Goal: Task Accomplishment & Management: Complete application form

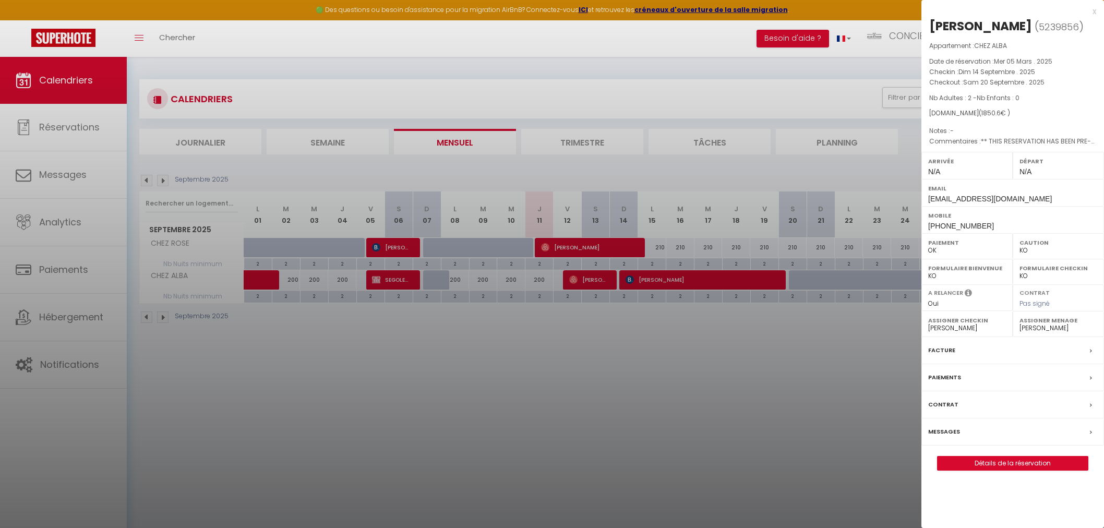
select select "KO"
select select "0"
select select "26291"
select select "32445"
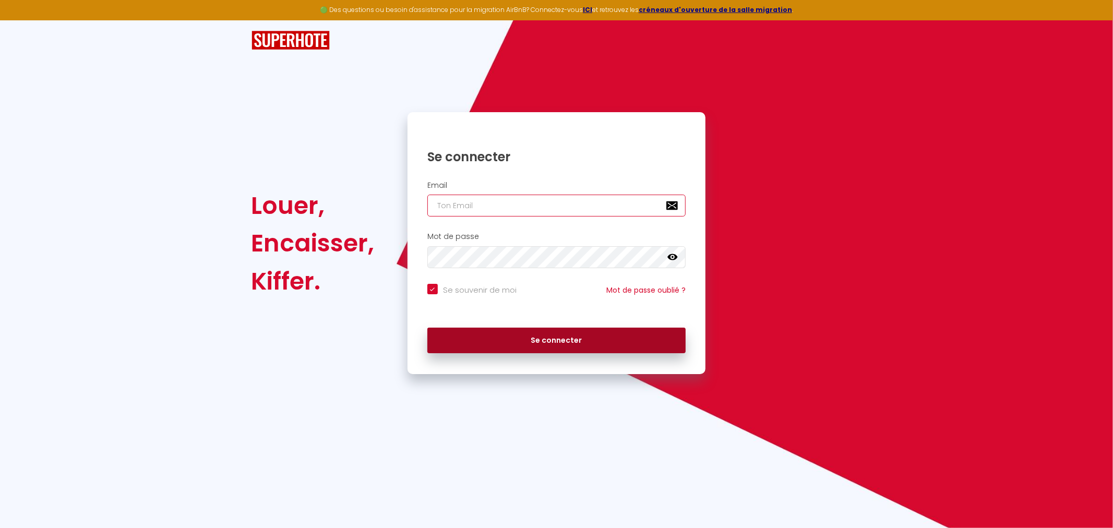
type input "info@lesclesdetouraine.com"
click at [559, 336] on button "Se connecter" at bounding box center [556, 341] width 259 height 26
checkbox input "true"
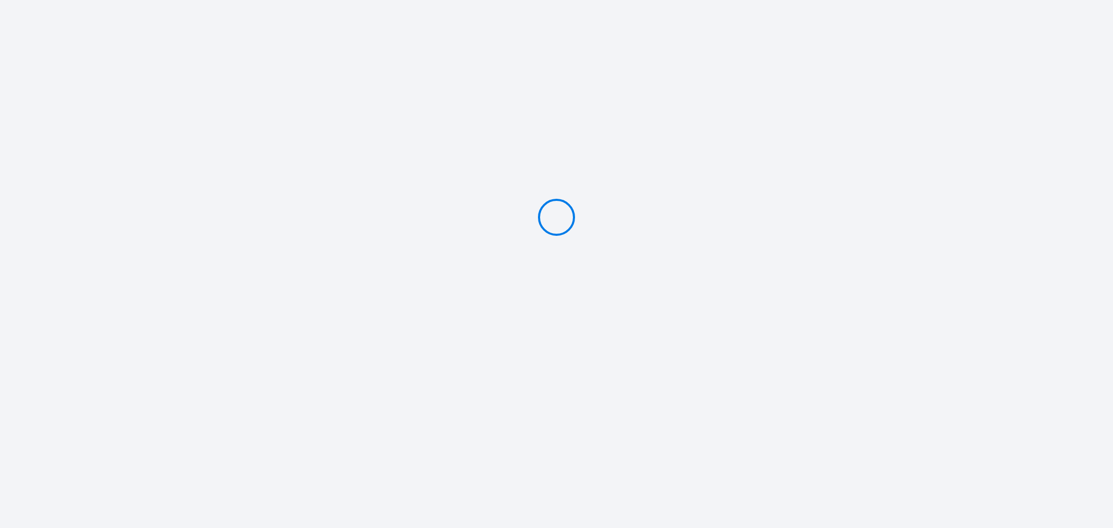
type input "Caution 500 €"
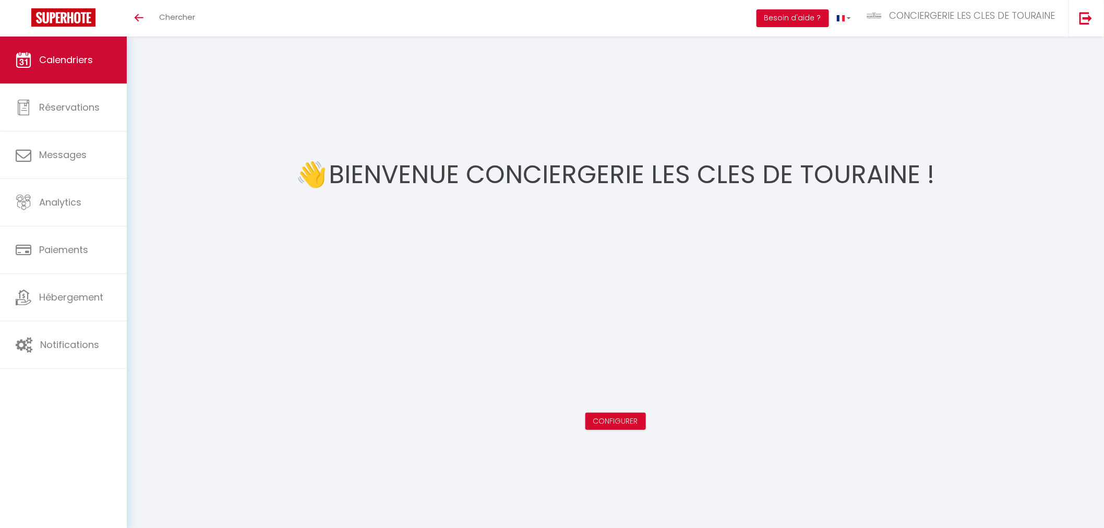
click at [44, 53] on span "Calendriers" at bounding box center [66, 59] width 54 height 13
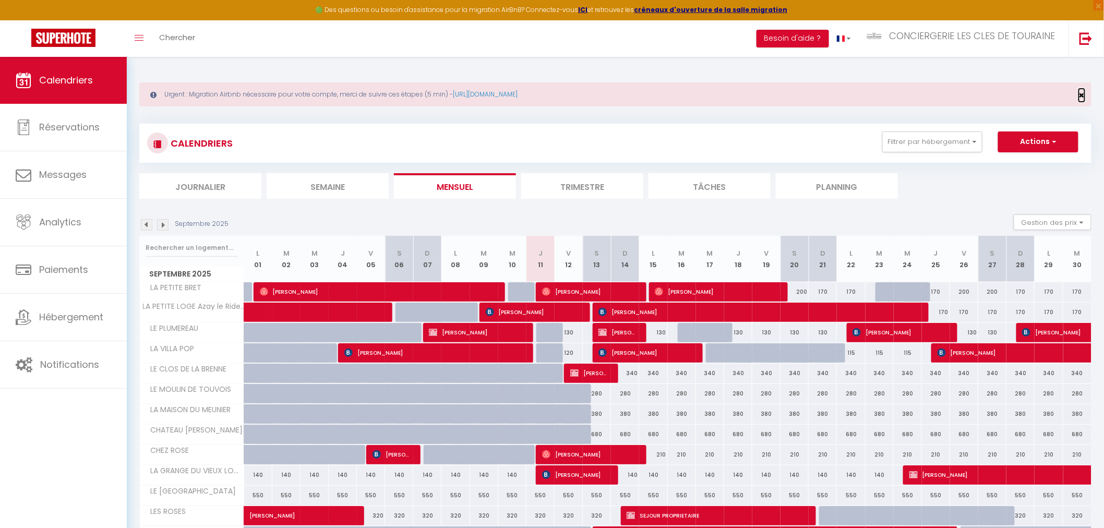
click at [1081, 94] on span "×" at bounding box center [1082, 95] width 6 height 13
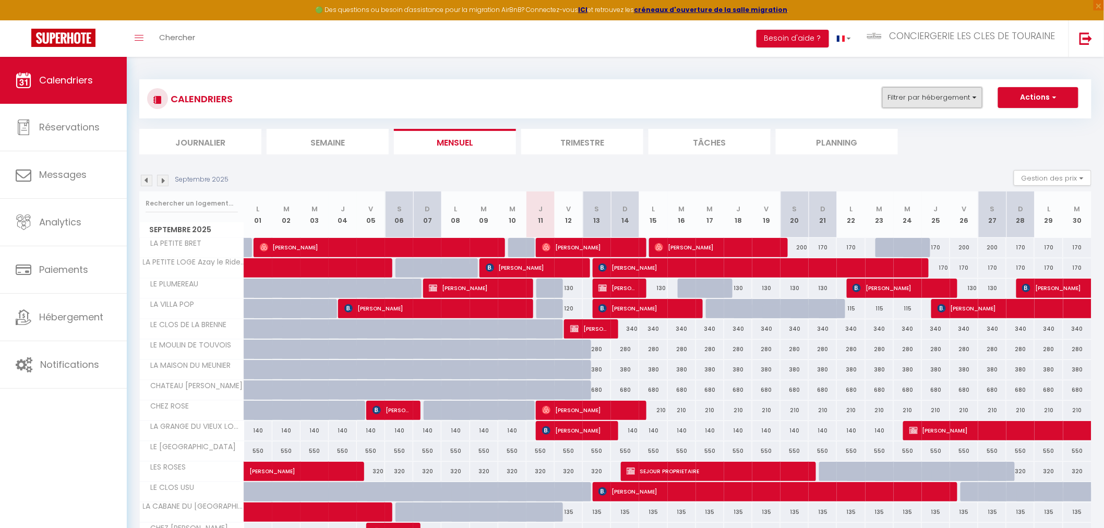
click at [895, 92] on button "Filtrer par hébergement" at bounding box center [932, 97] width 100 height 21
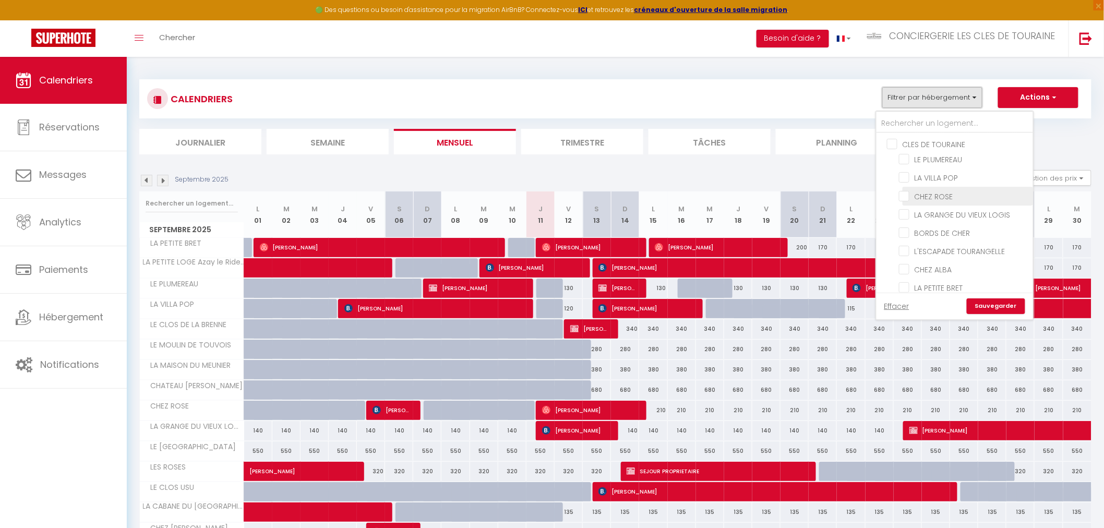
scroll to position [58, 0]
click at [946, 206] on input "CHEZ ALBA" at bounding box center [964, 211] width 130 height 10
checkbox input "true"
checkbox input "false"
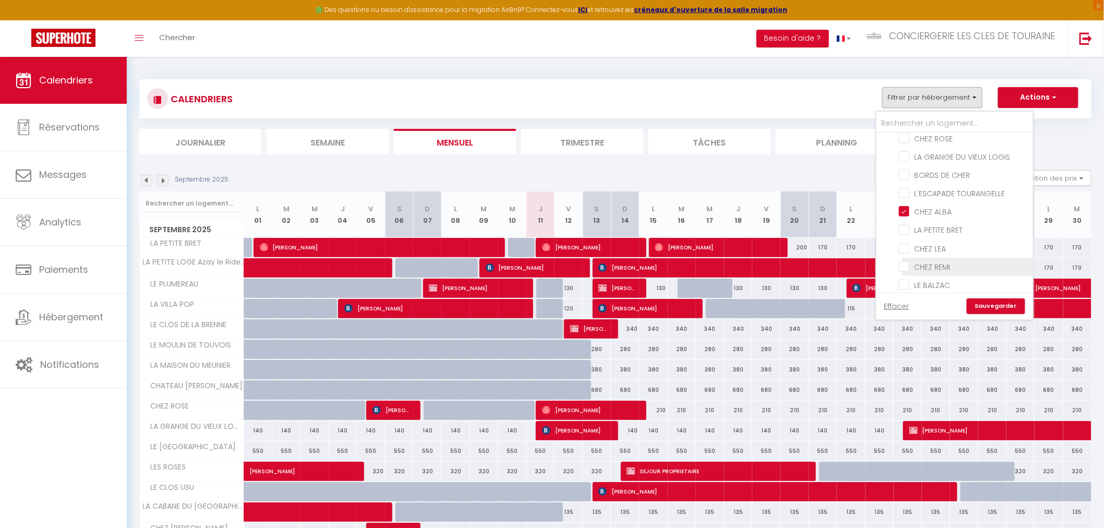
checkbox input "false"
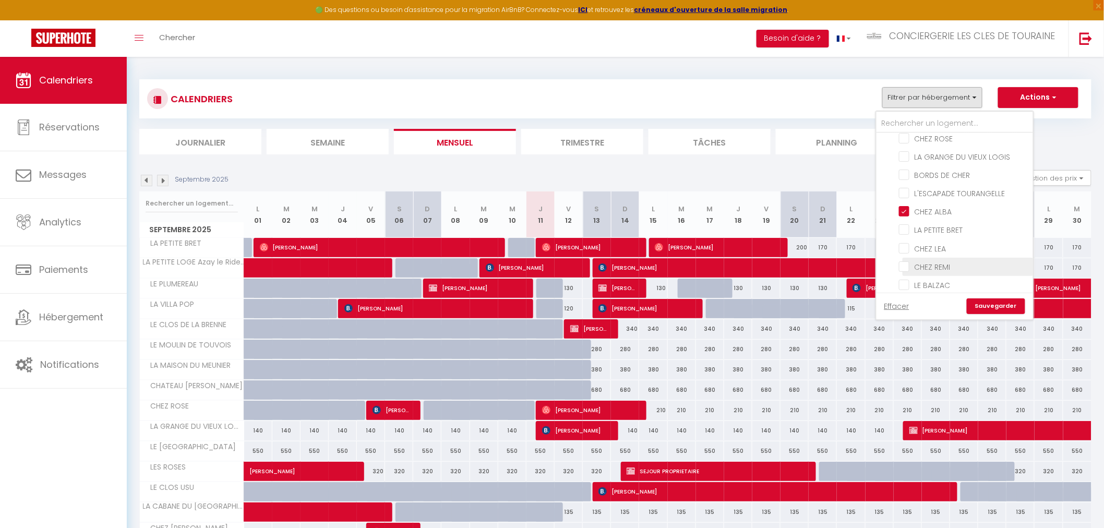
checkbox input "false"
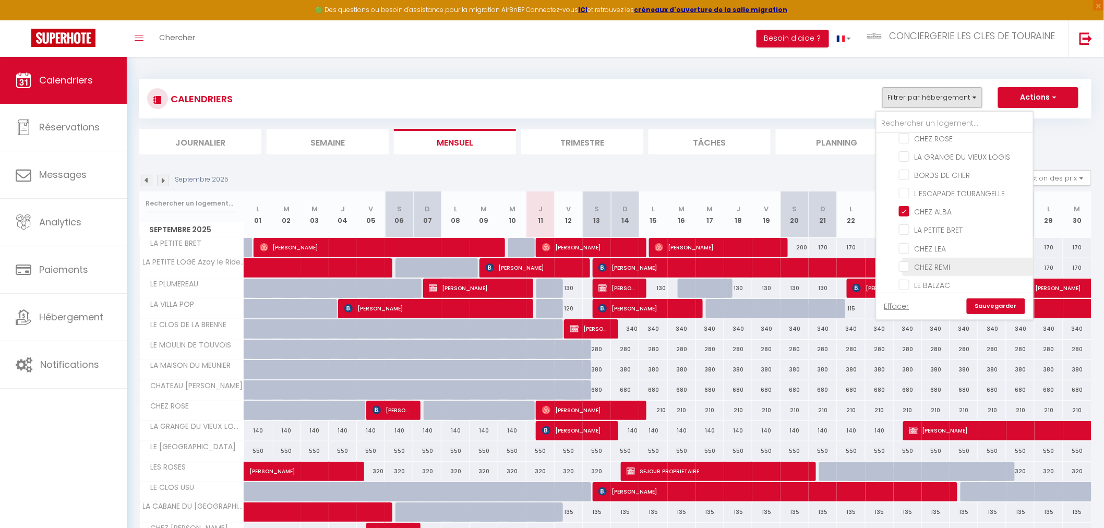
checkbox input "false"
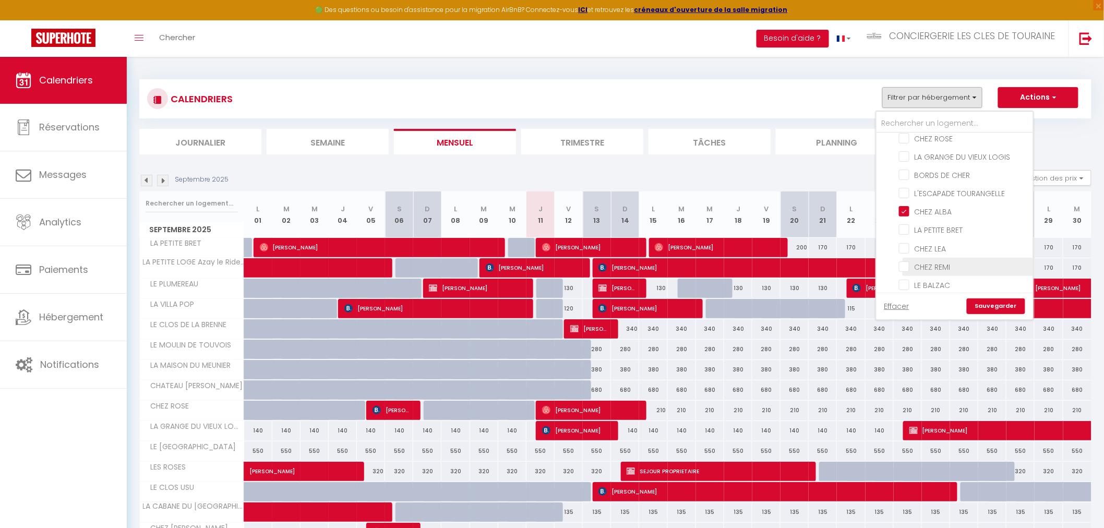
checkbox input "false"
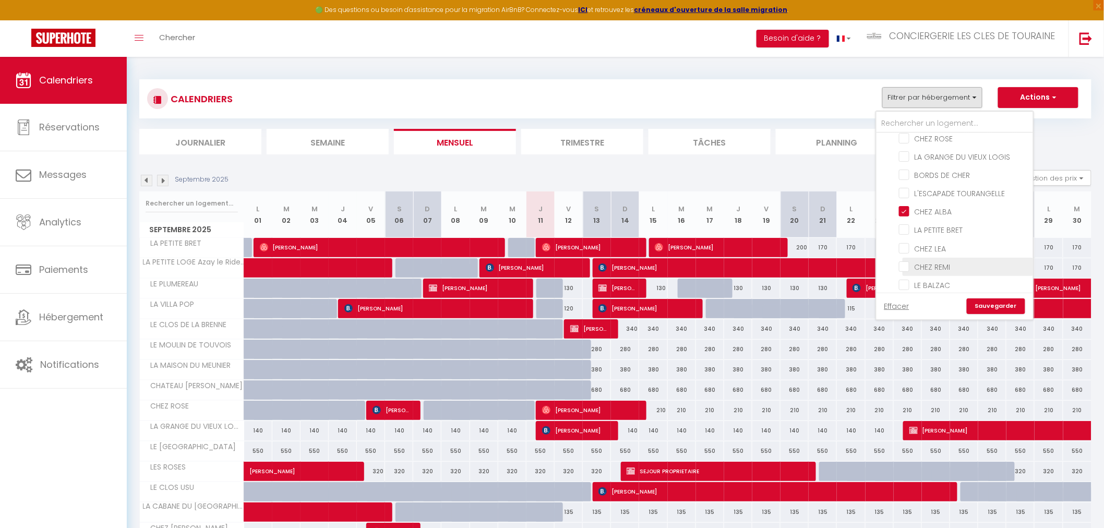
checkbox input "false"
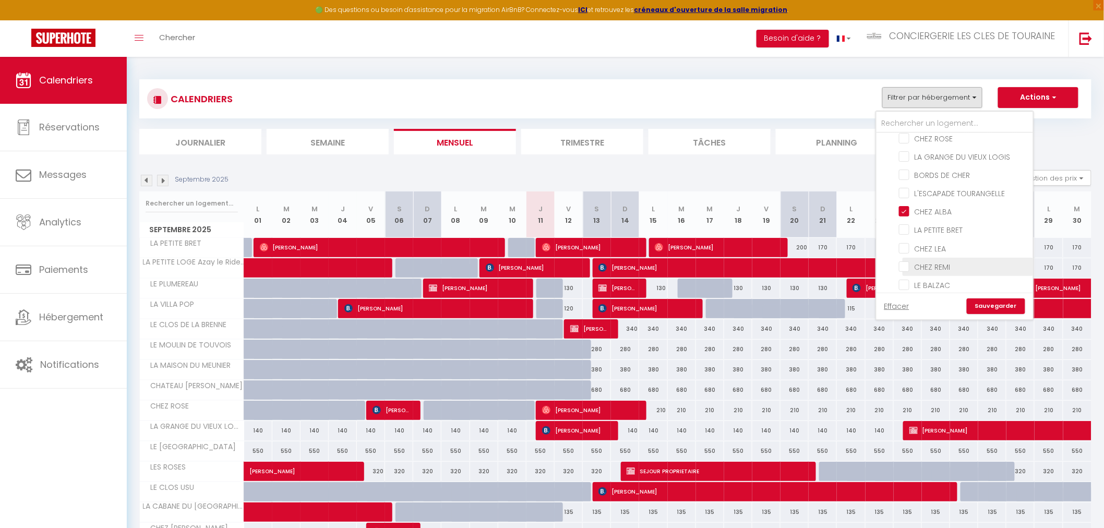
checkbox input "false"
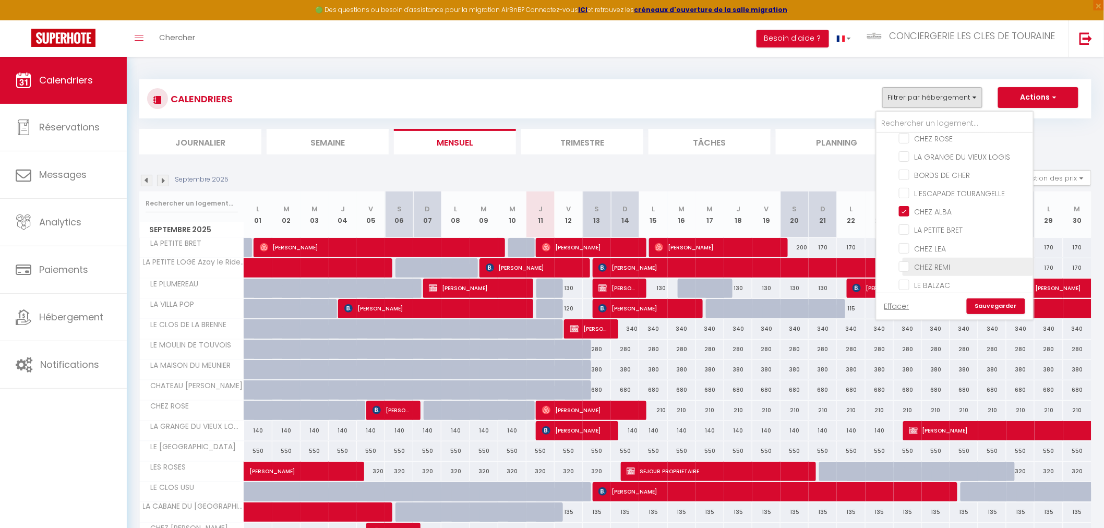
checkbox input "false"
click at [1005, 306] on link "Sauvegarder" at bounding box center [996, 306] width 58 height 16
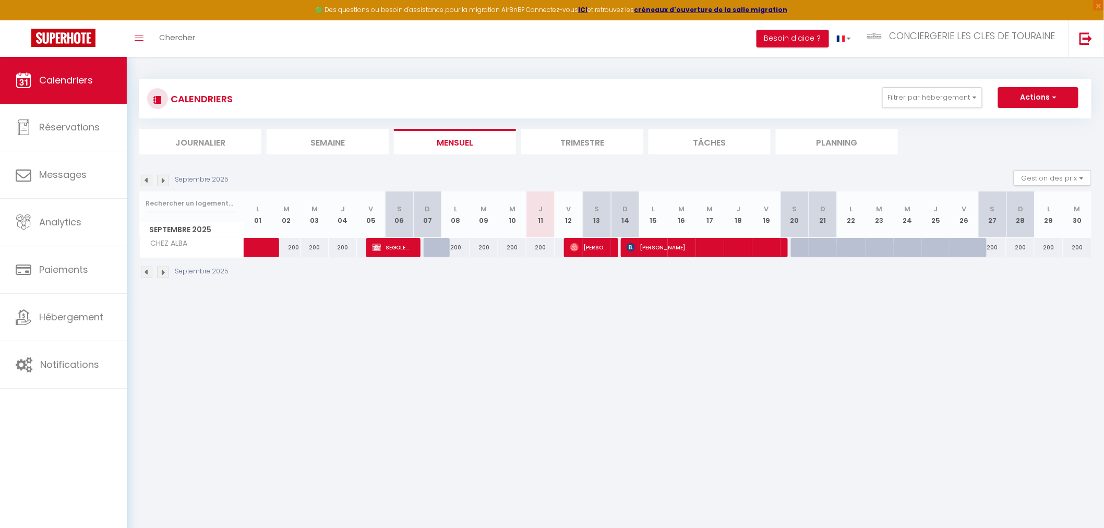
click at [630, 140] on li "Trimestre" at bounding box center [582, 142] width 122 height 26
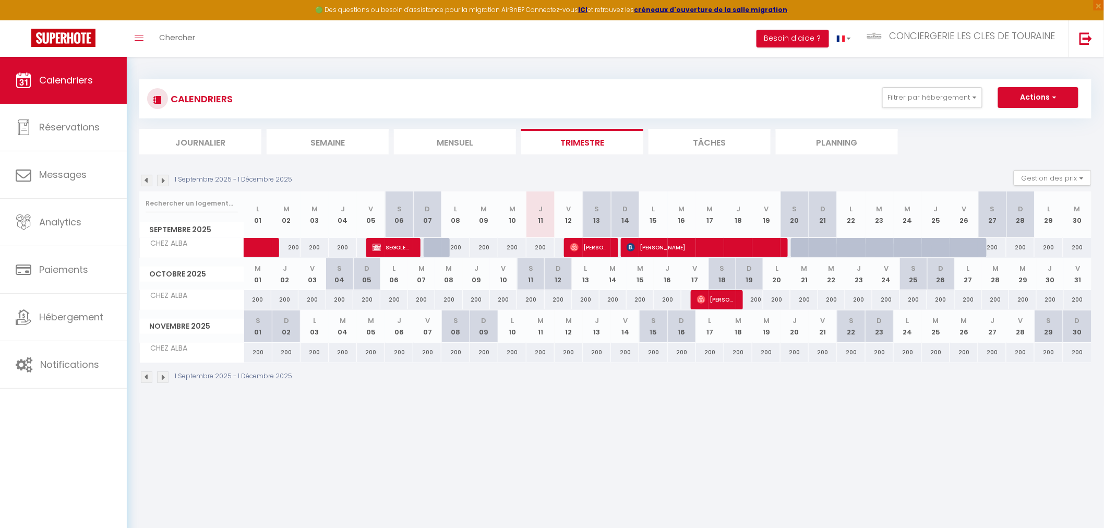
click at [166, 182] on img at bounding box center [162, 180] width 11 height 11
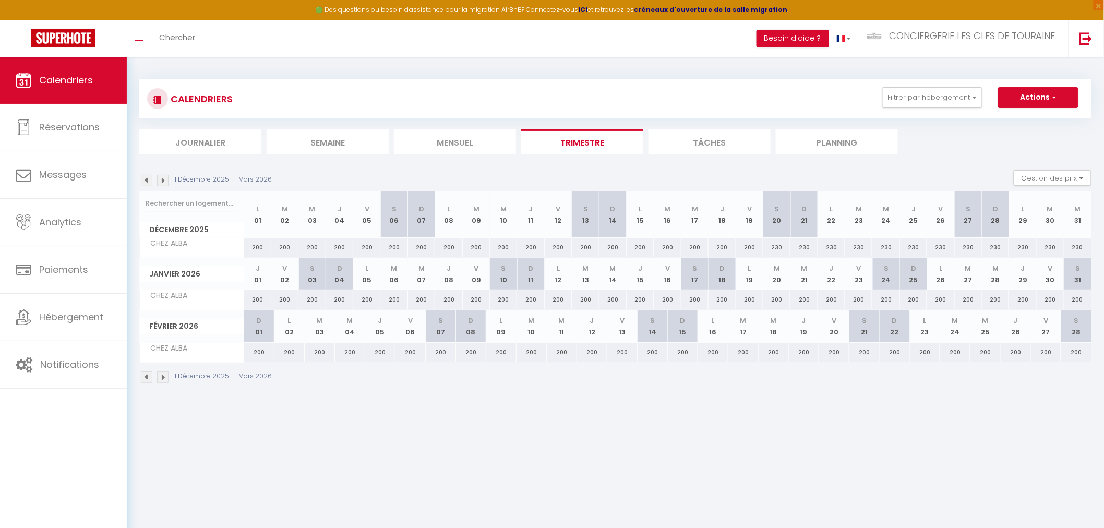
click at [166, 182] on img at bounding box center [162, 180] width 11 height 11
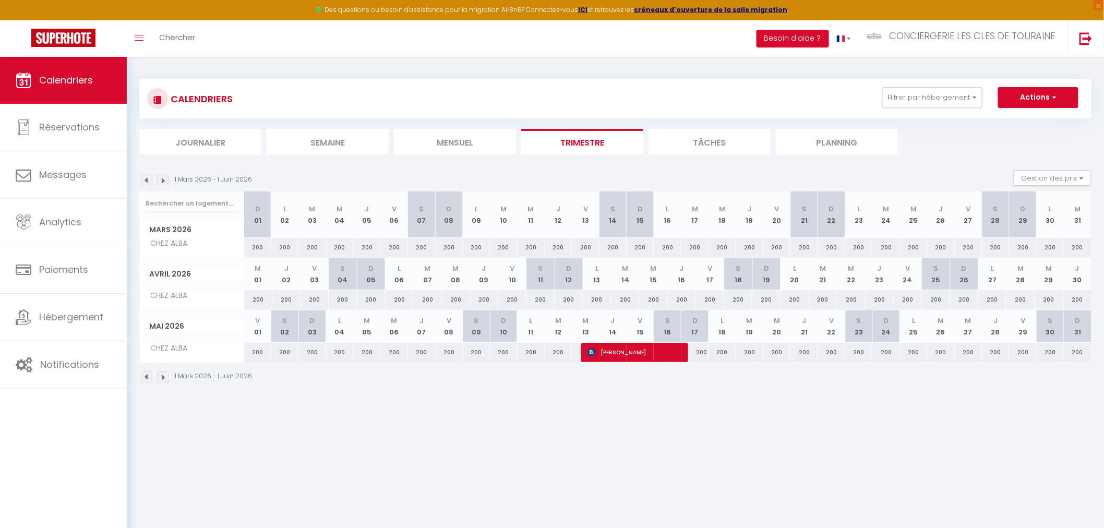
click at [166, 182] on img at bounding box center [162, 180] width 11 height 11
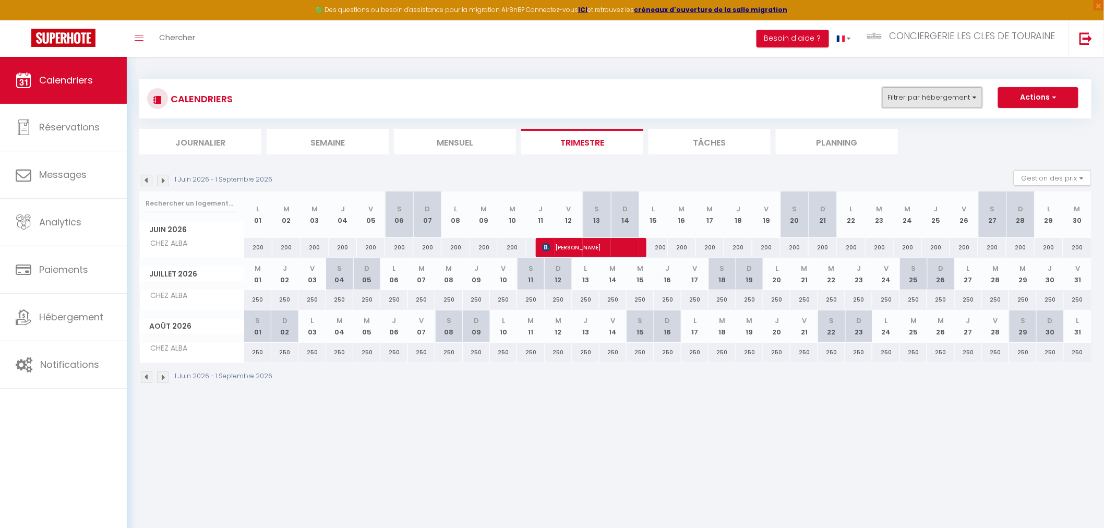
click at [911, 90] on button "Filtrer par hébergement" at bounding box center [932, 97] width 100 height 21
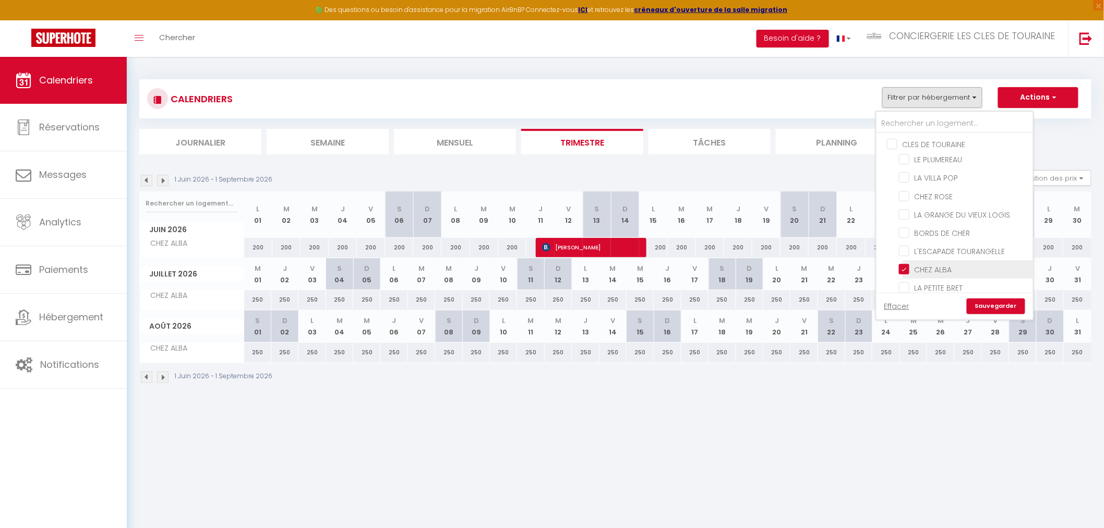
click at [924, 269] on input "CHEZ ALBA" at bounding box center [964, 268] width 130 height 10
checkbox input "false"
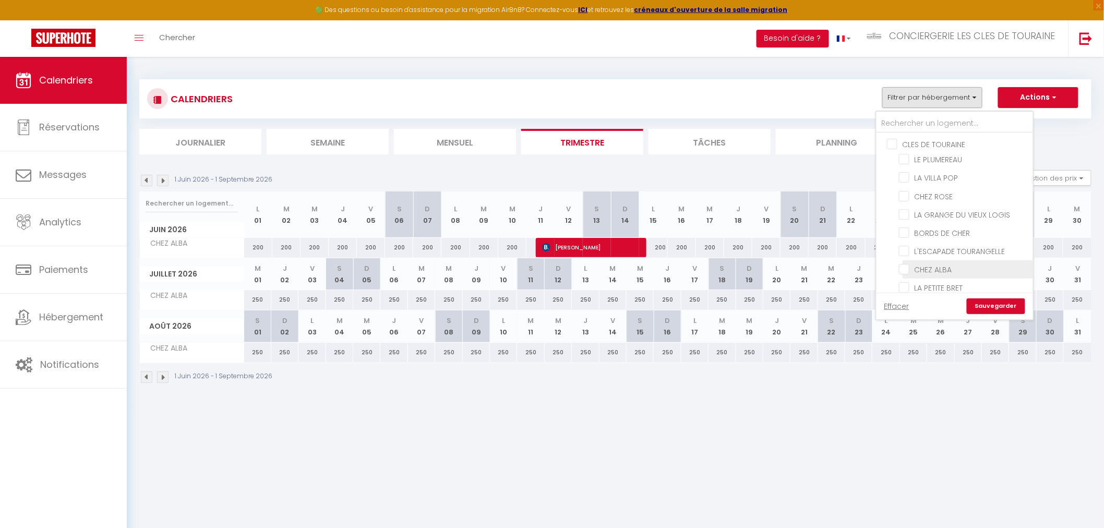
checkbox input "false"
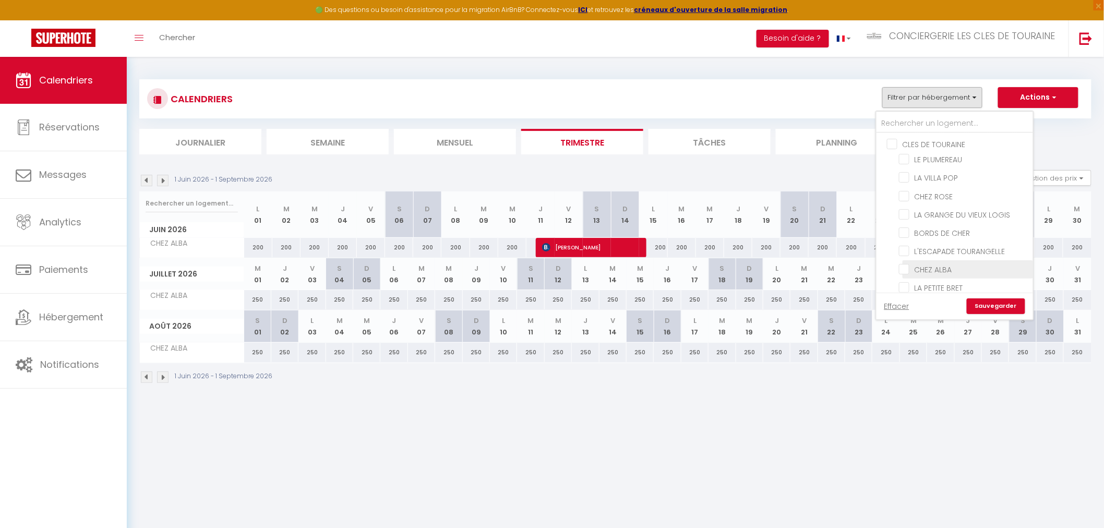
checkbox input "false"
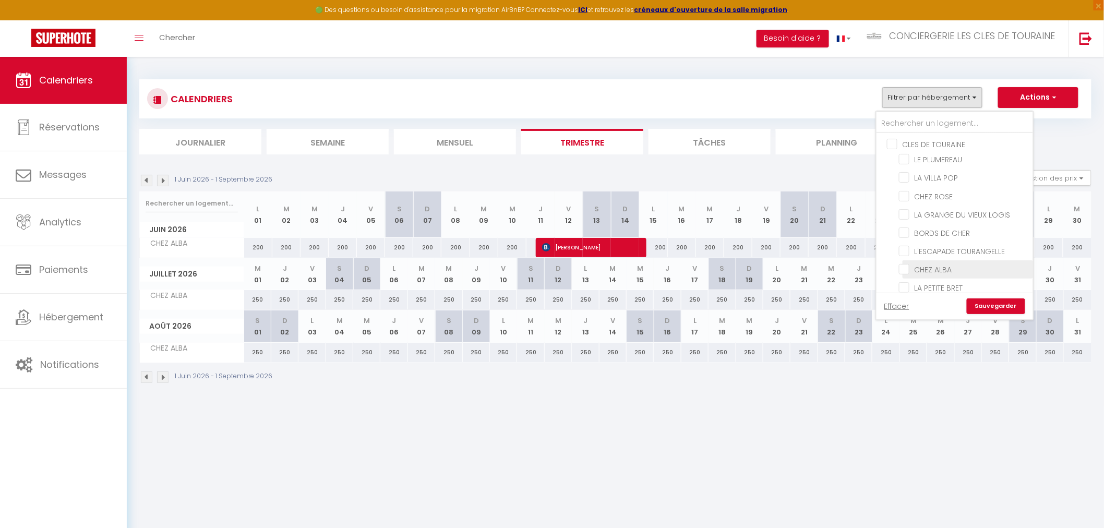
checkbox input "false"
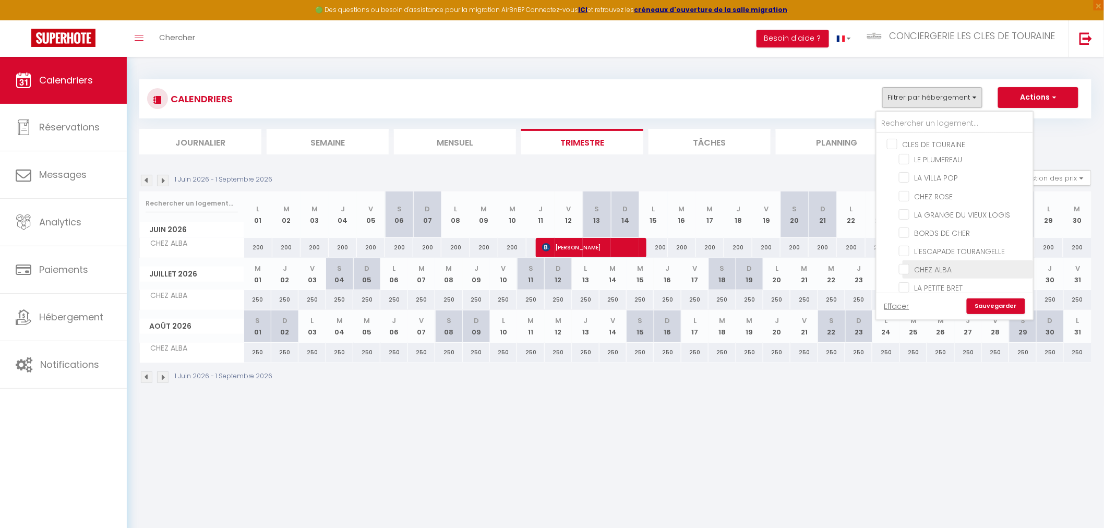
checkbox input "false"
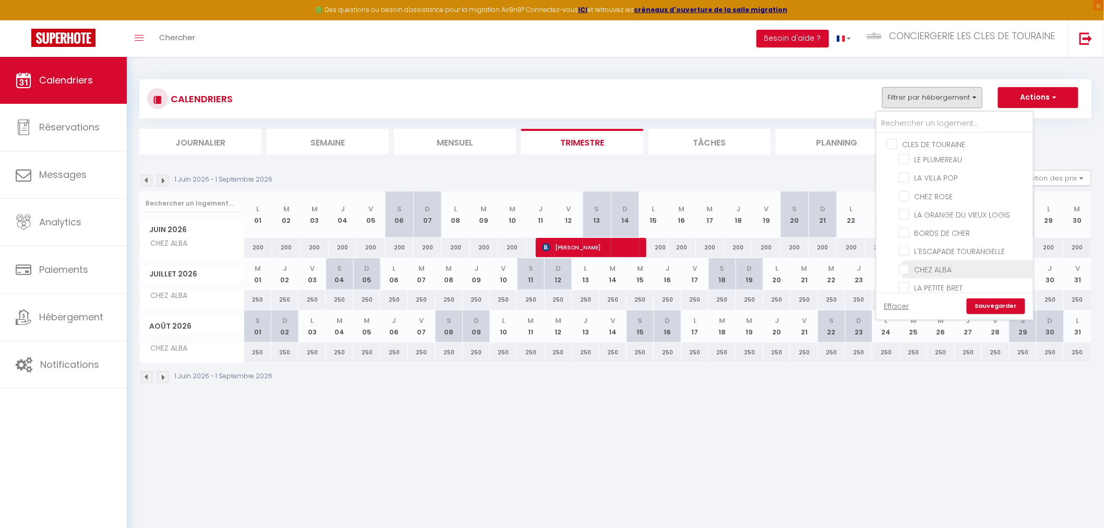
checkbox input "false"
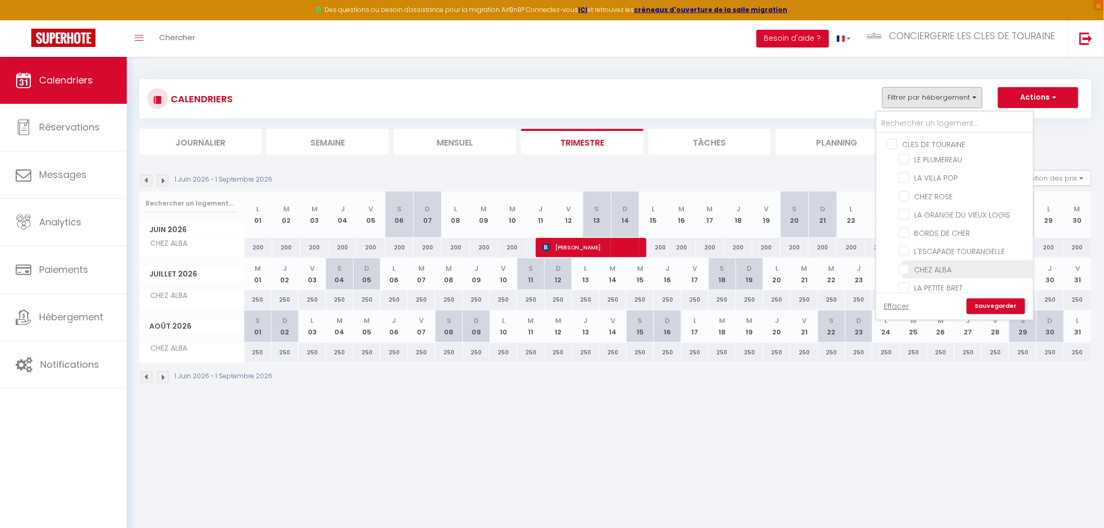
checkbox input "false"
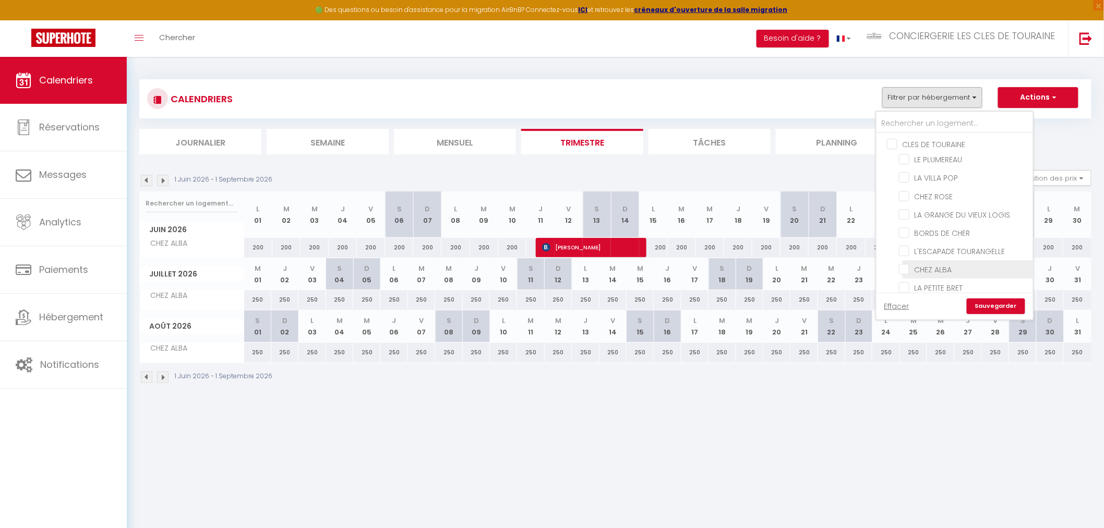
checkbox input "false"
click at [930, 268] on input "LE CLOSY" at bounding box center [964, 273] width 130 height 10
checkbox input "true"
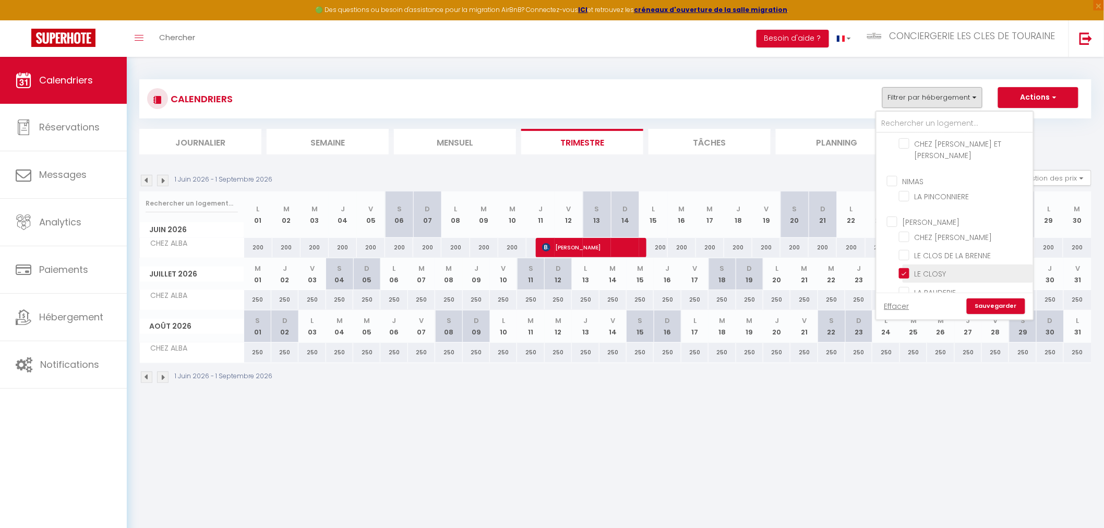
checkbox input "false"
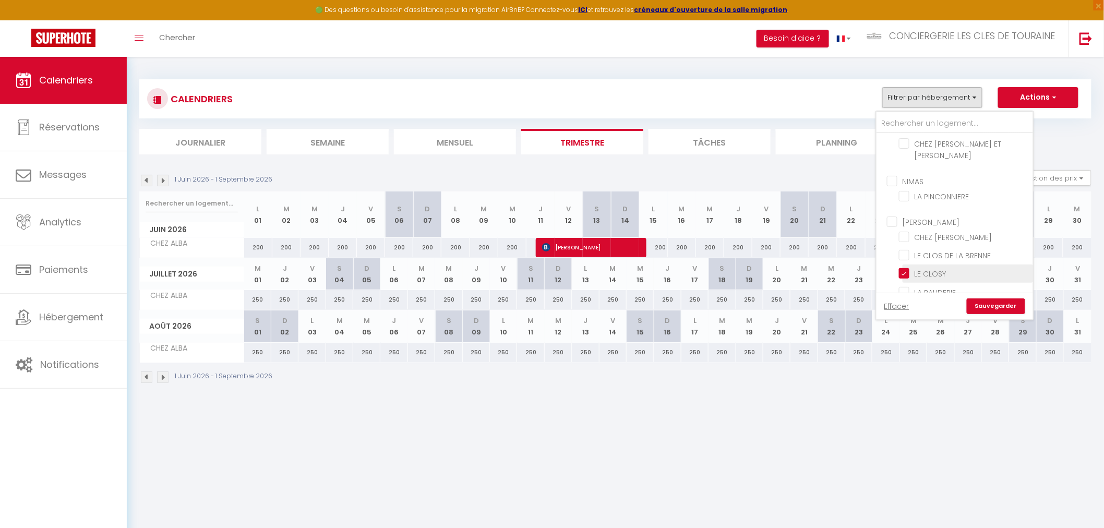
checkbox input "false"
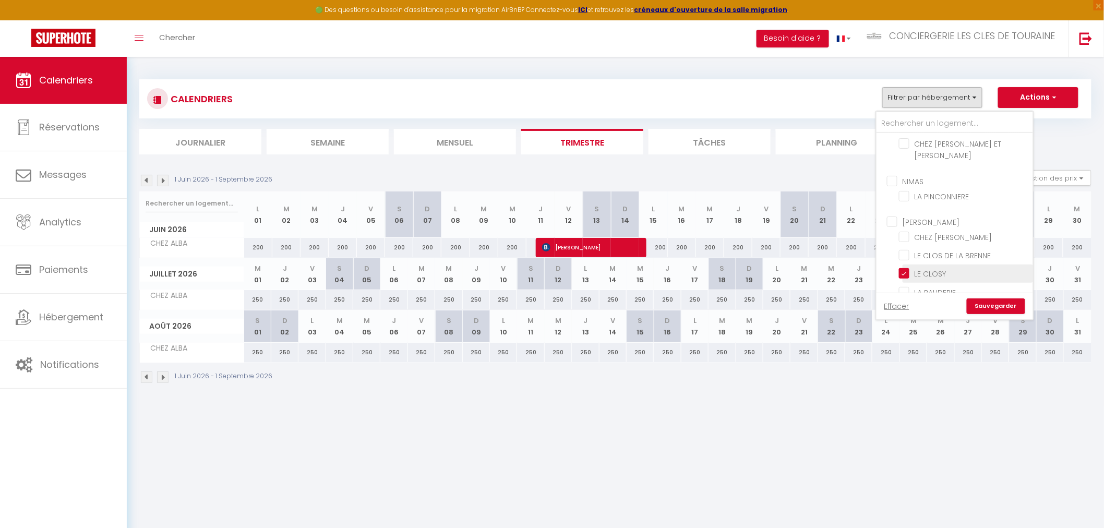
checkbox input "false"
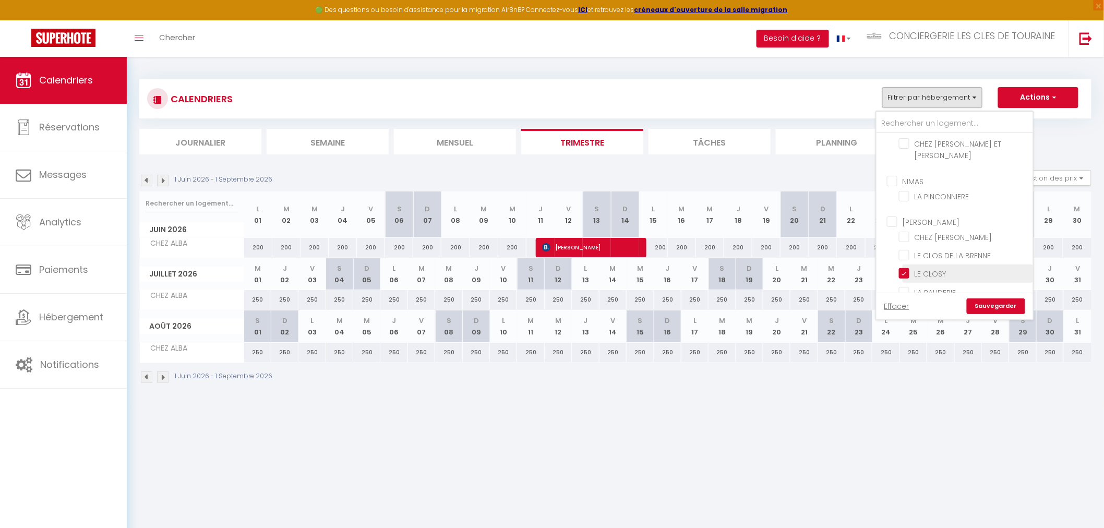
checkbox input "false"
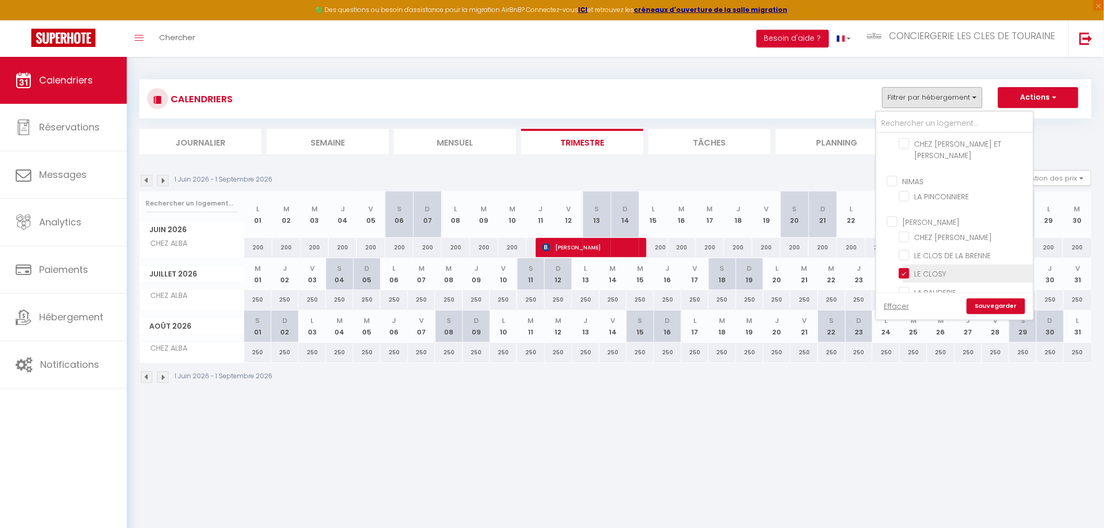
checkbox input "false"
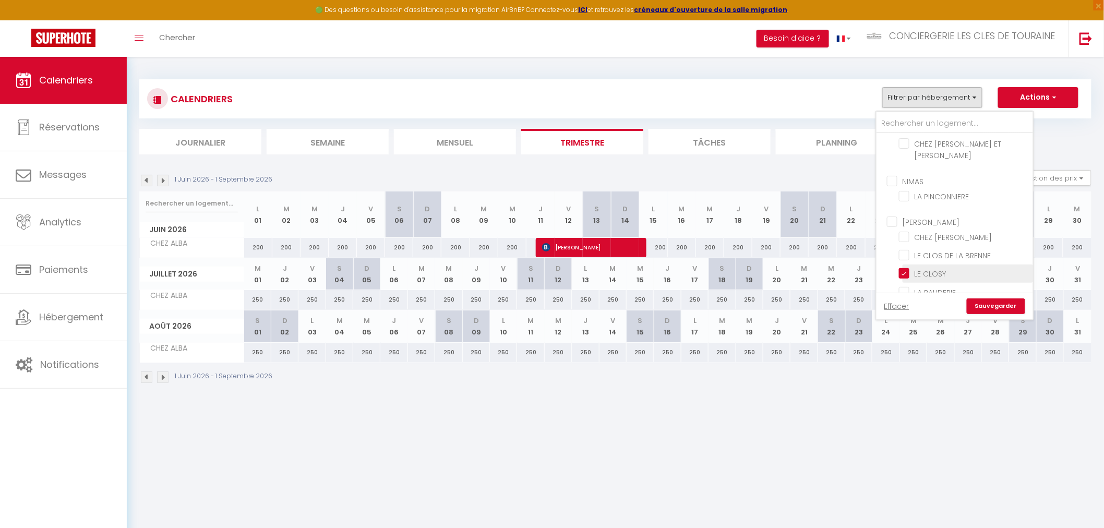
checkbox input "false"
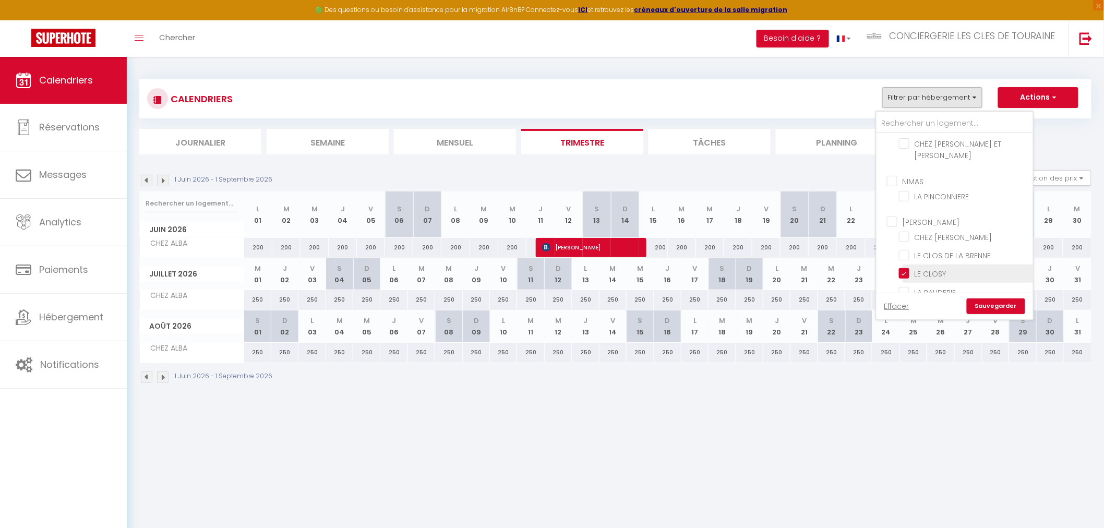
checkbox input "false"
click at [998, 308] on link "Sauvegarder" at bounding box center [996, 306] width 58 height 16
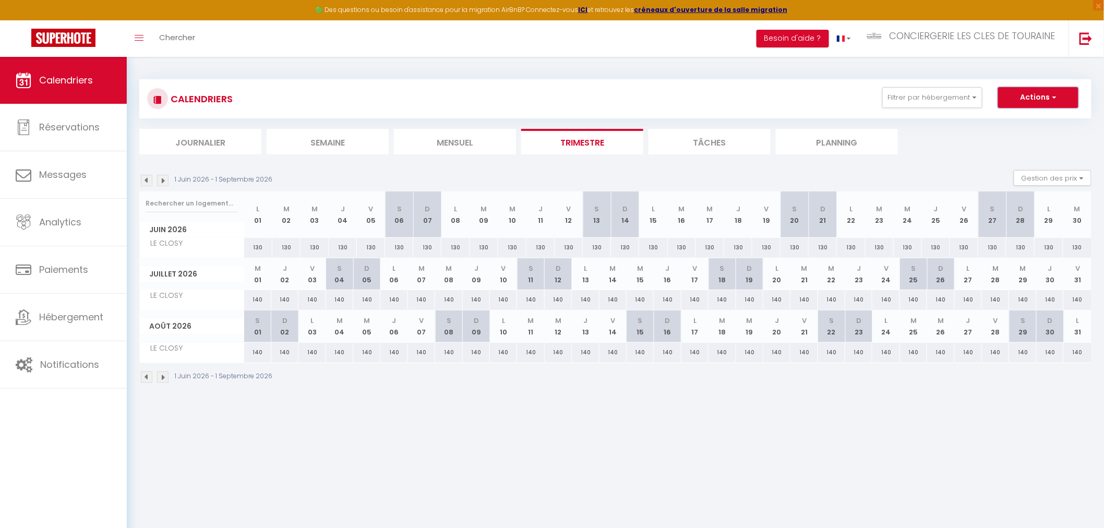
click at [1038, 102] on button "Actions" at bounding box center [1038, 97] width 80 height 21
click at [993, 123] on link "Nouvelle réservation" at bounding box center [1027, 122] width 91 height 16
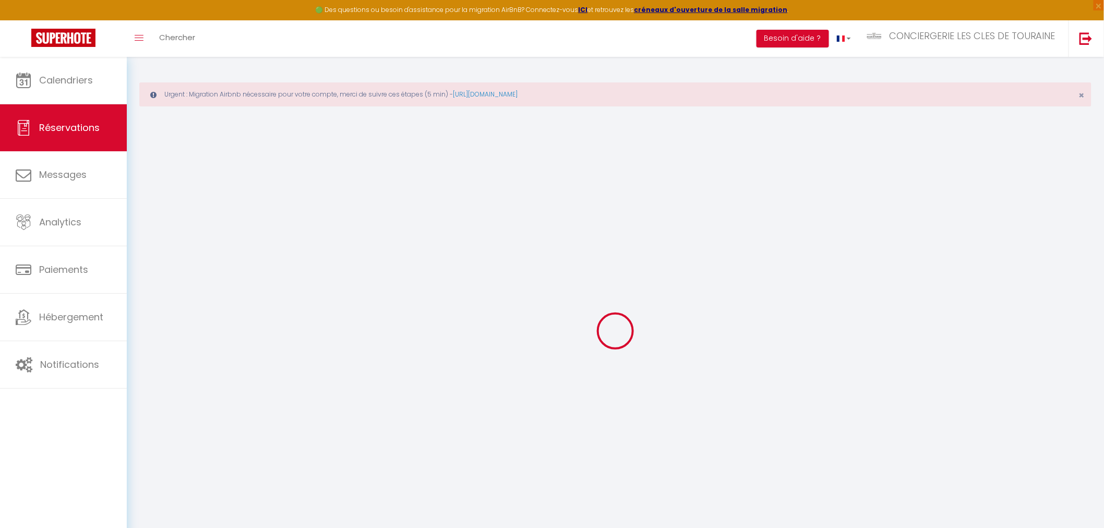
select select
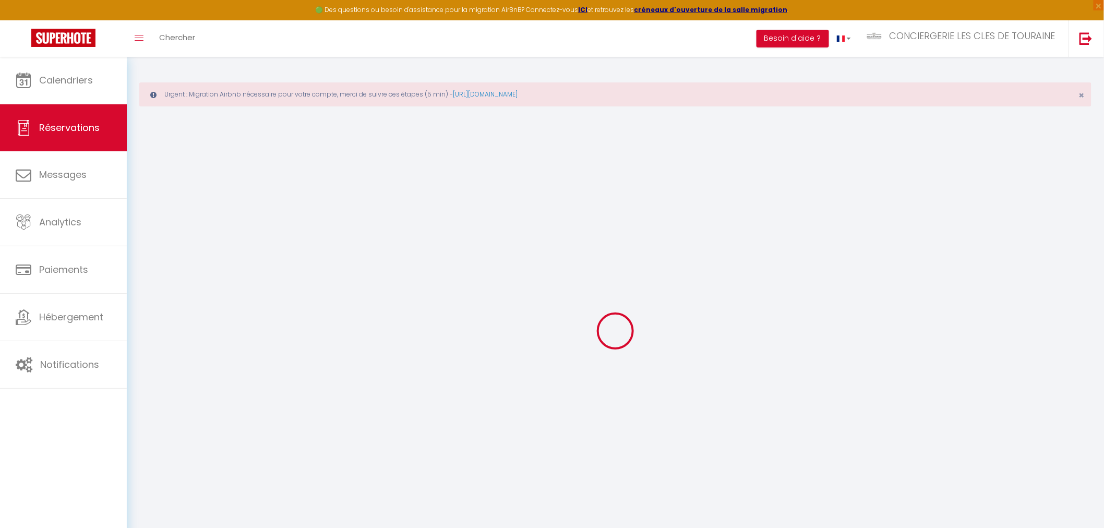
select select
checkbox input "false"
select select
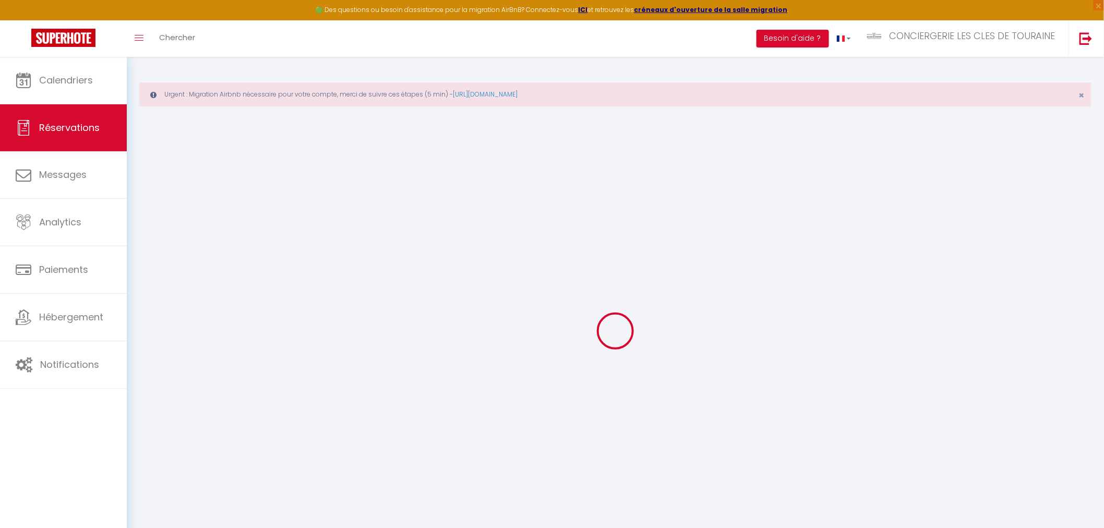
select select
checkbox input "false"
select select
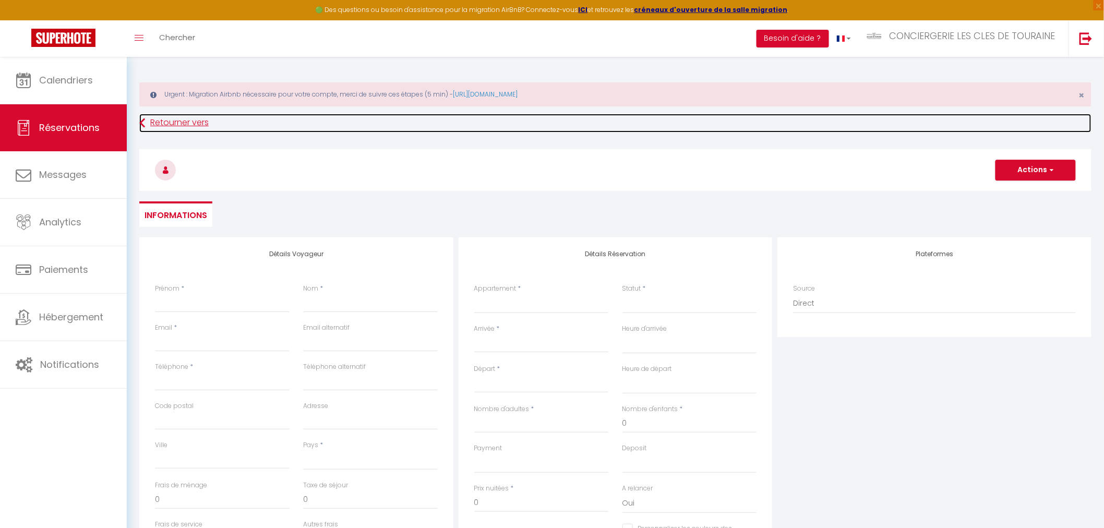
click at [168, 121] on link "Retourner vers" at bounding box center [615, 123] width 952 height 19
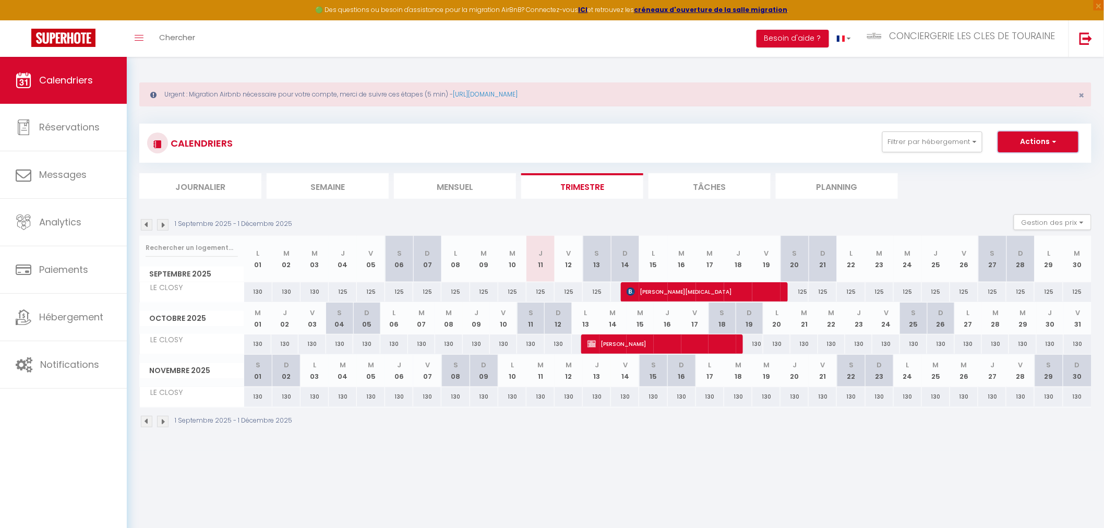
click at [1031, 143] on button "Actions" at bounding box center [1038, 141] width 80 height 21
click at [1010, 167] on link "Nouvelle réservation" at bounding box center [1027, 166] width 91 height 16
select select
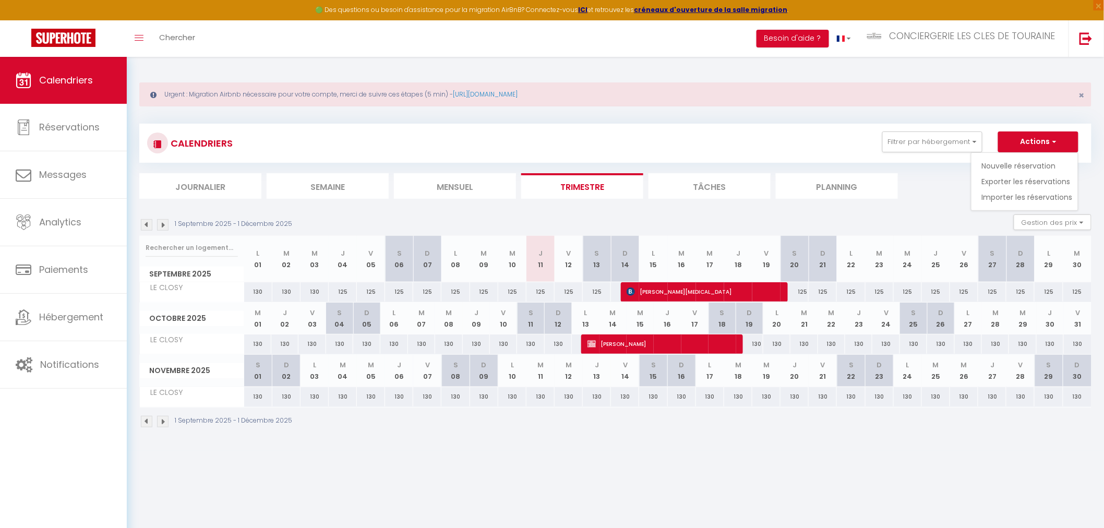
select select
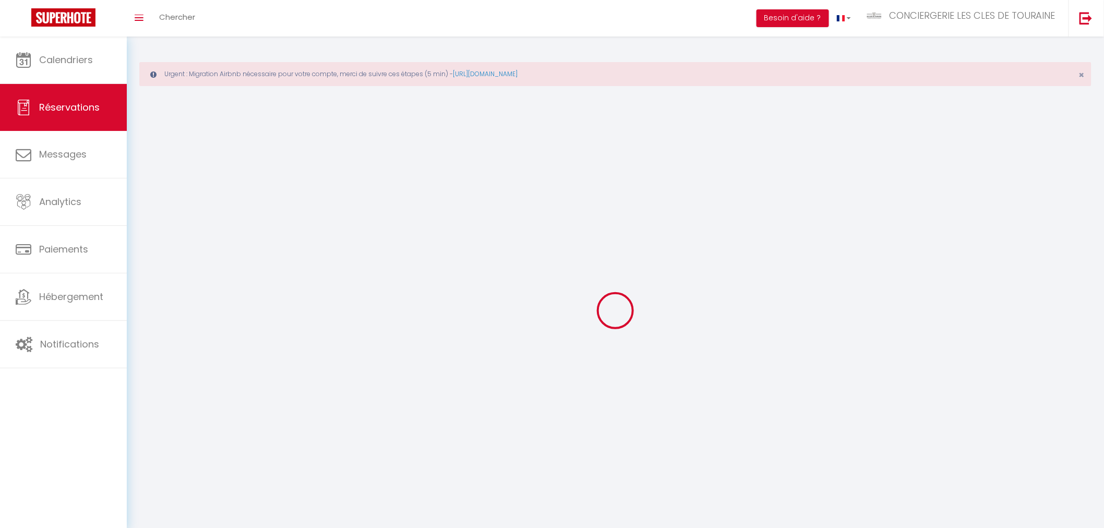
select select
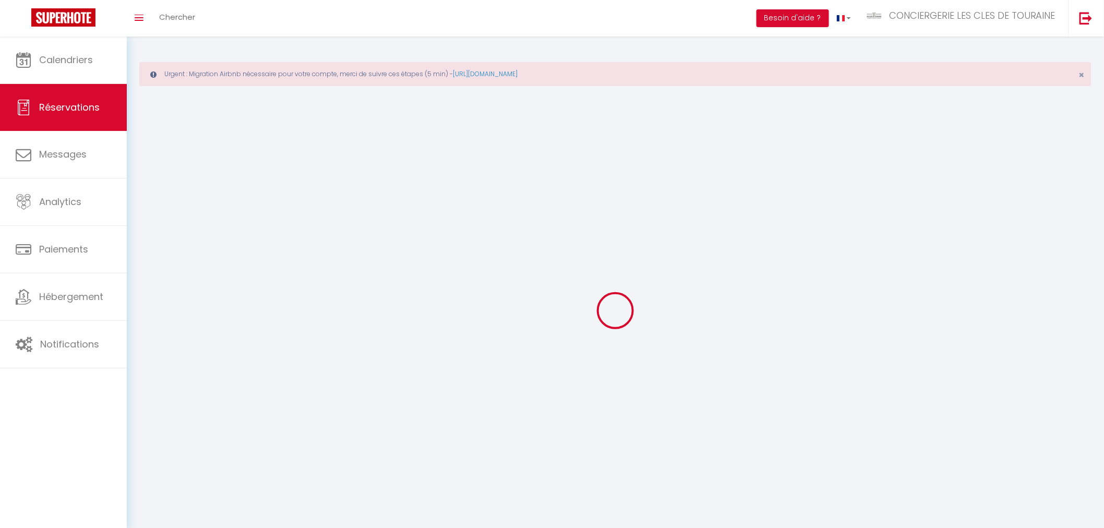
select select
checkbox input "false"
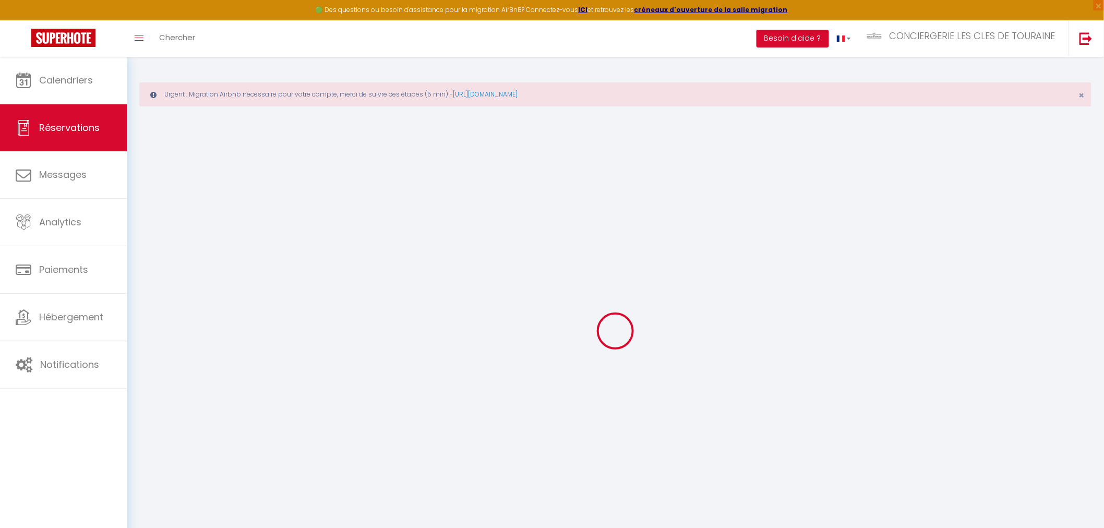
select select
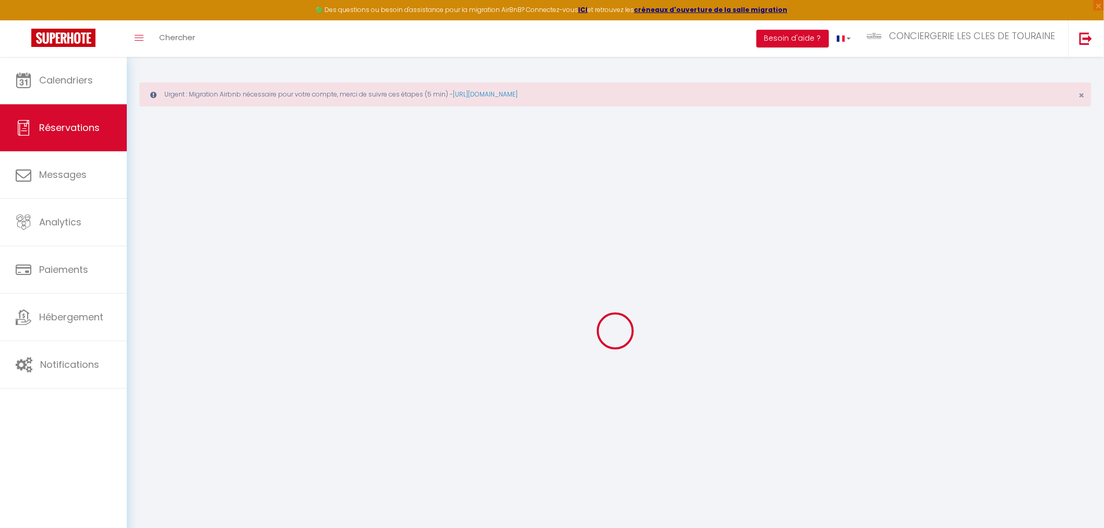
select select
checkbox input "false"
select select
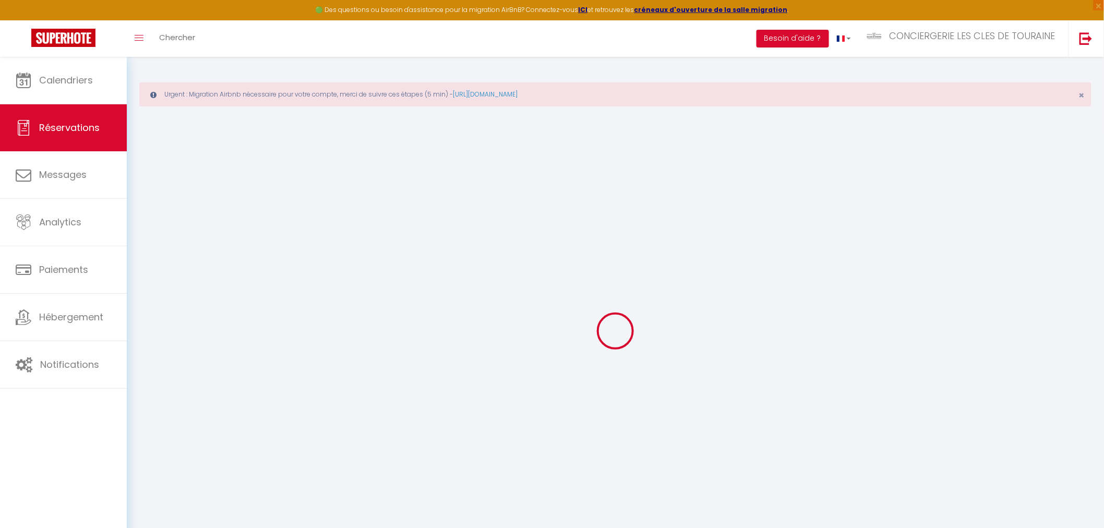
select select
checkbox input "false"
select select
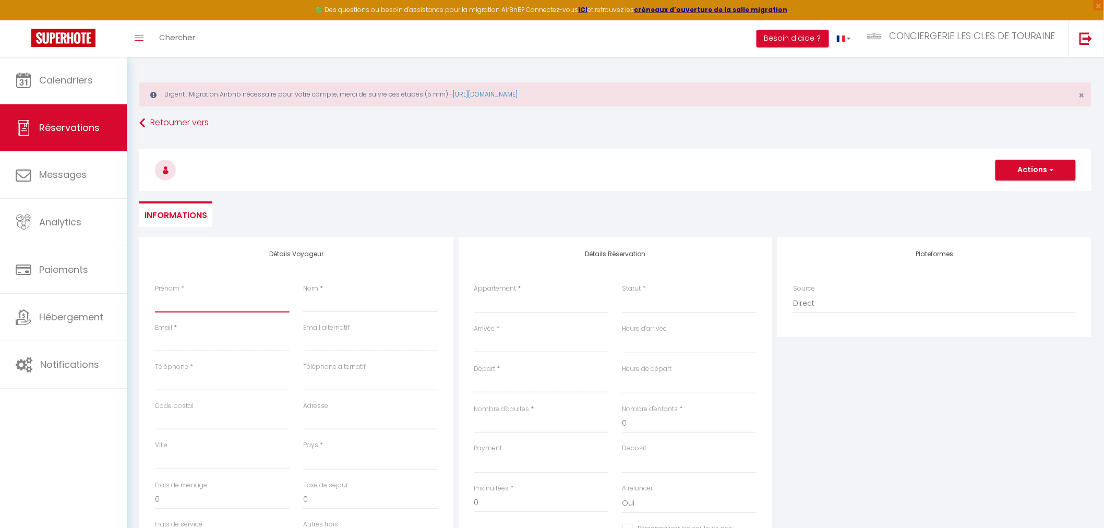
click at [195, 307] on input "Prénom" at bounding box center [222, 303] width 135 height 19
type input "S"
select select
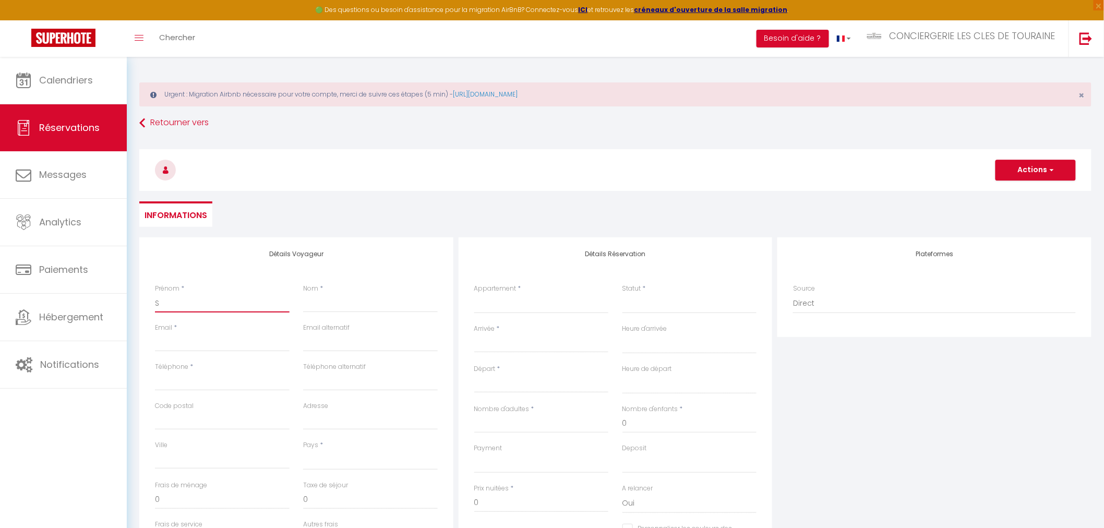
select select
checkbox input "false"
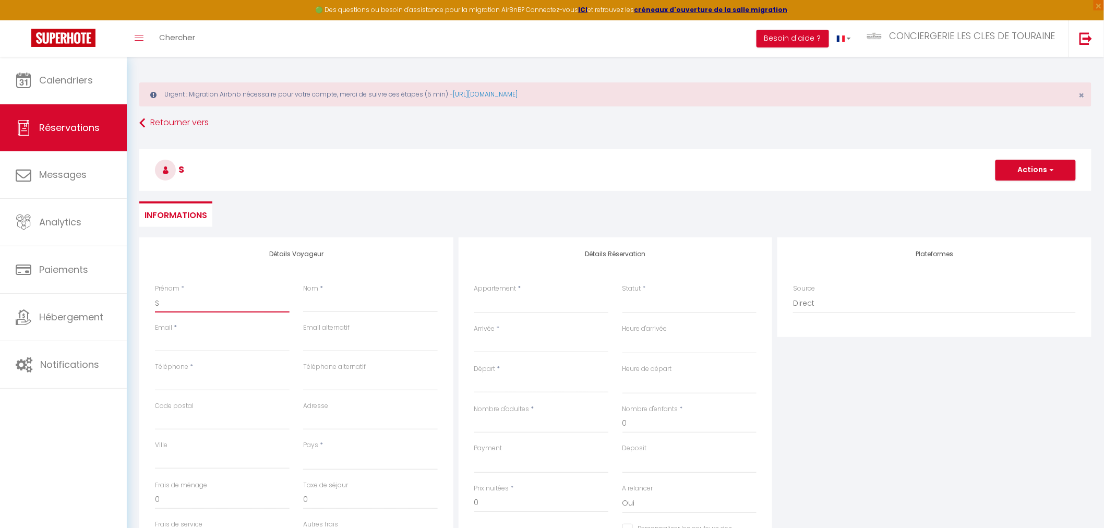
type input "SE"
select select
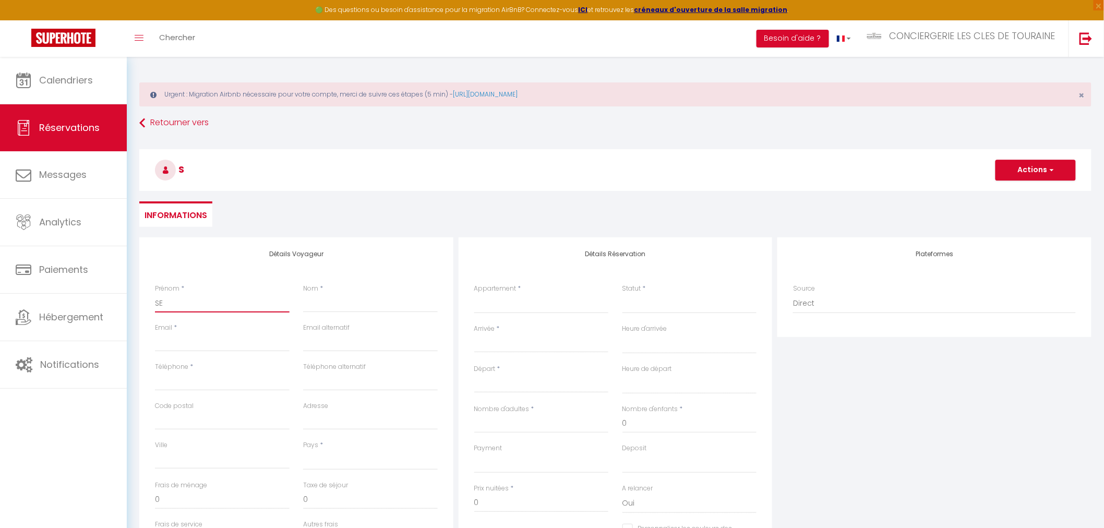
select select
checkbox input "false"
type input "SEJ"
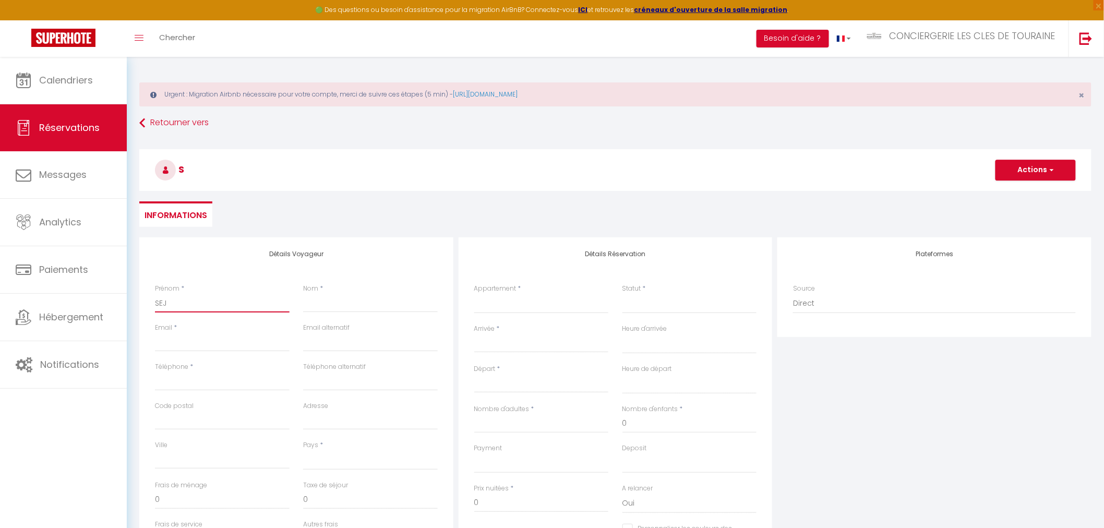
select select
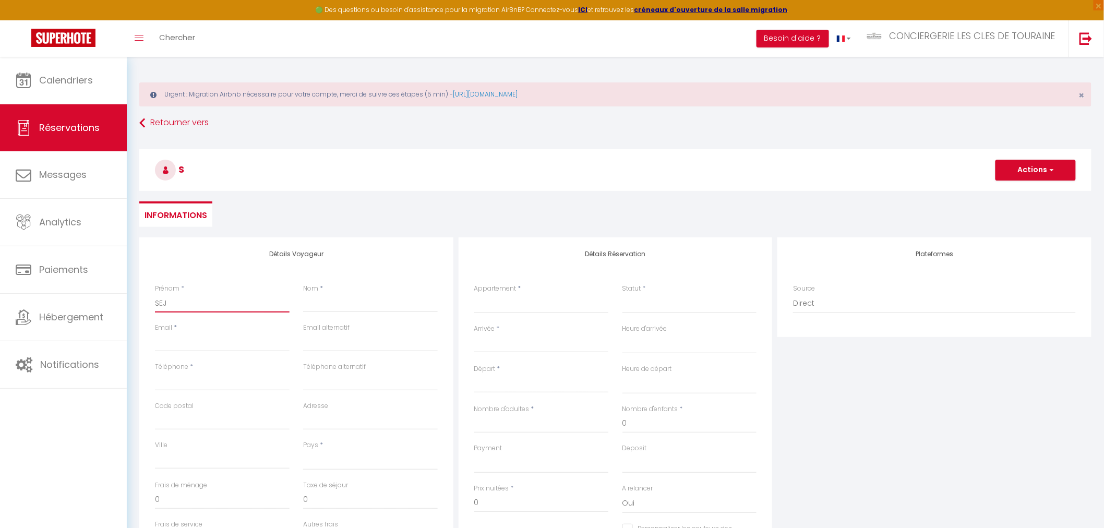
select select
checkbox input "false"
type input "SEJO"
select select
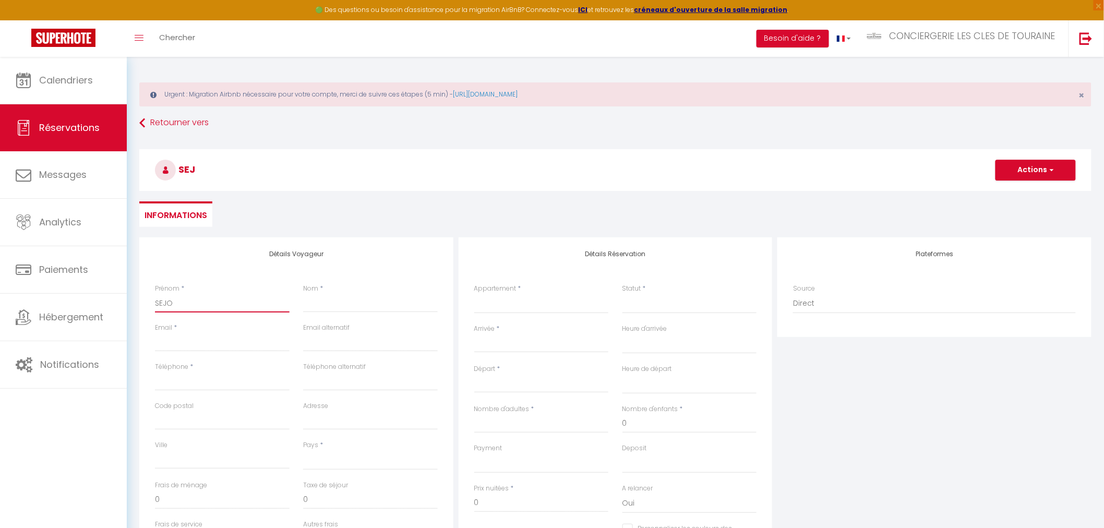
select select
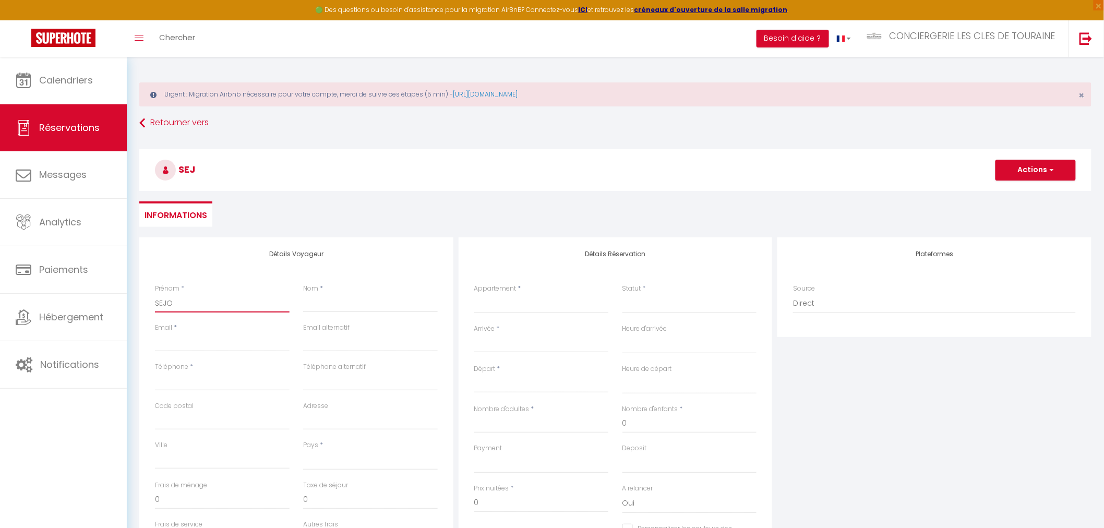
select select
checkbox input "false"
type input "SEJOU"
select select
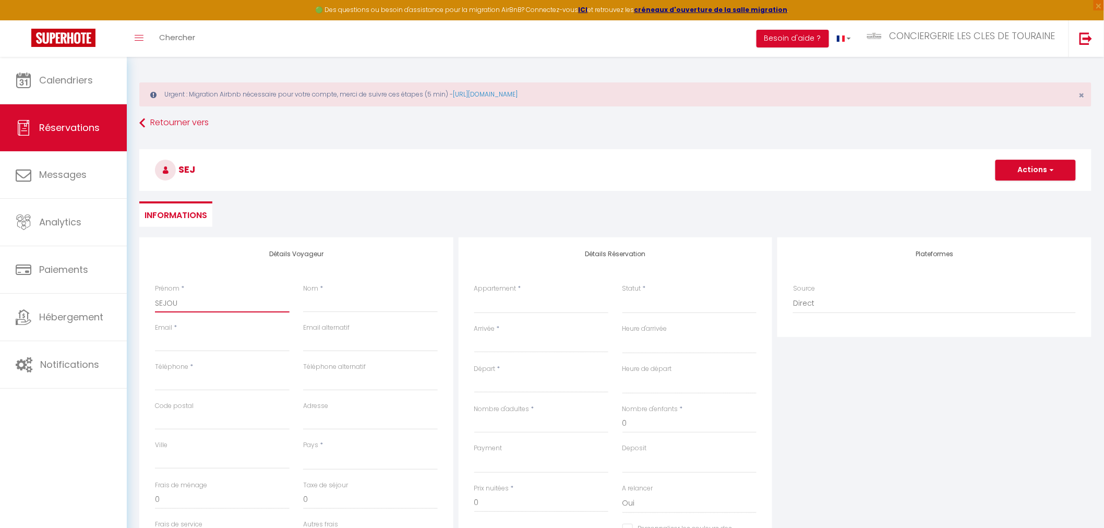
select select
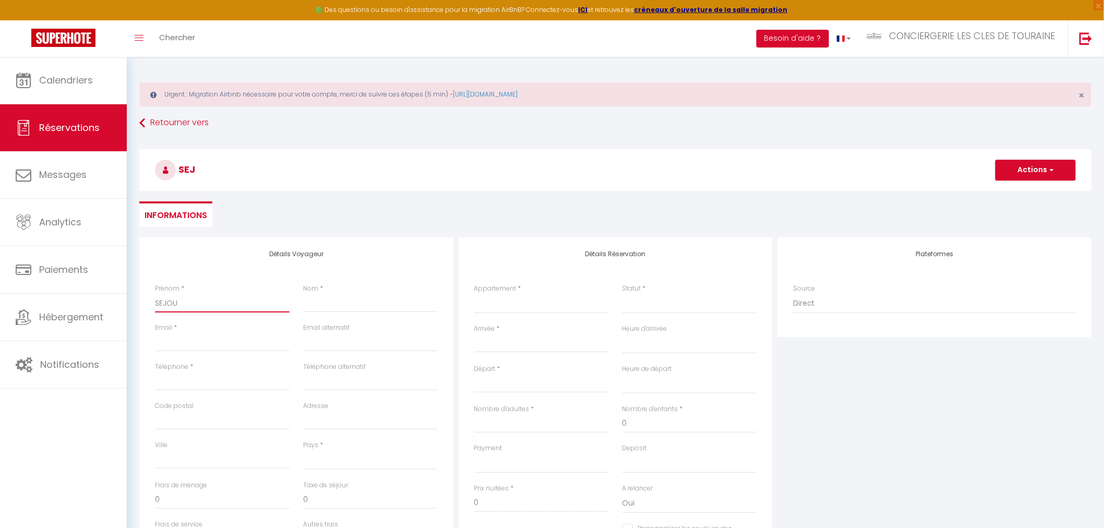
checkbox input "false"
type input "SEJOUR"
select select
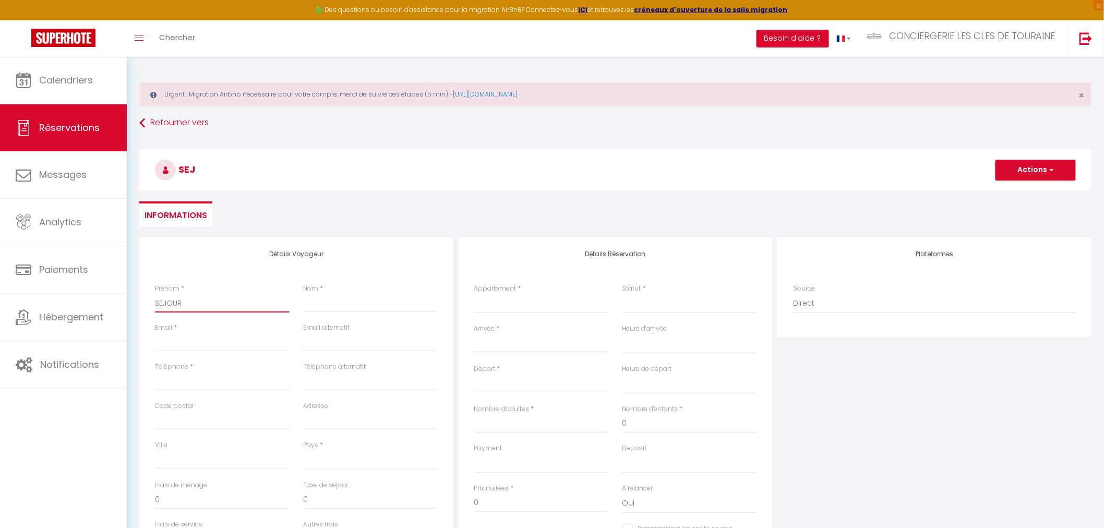
select select
click at [538, 311] on select "LA PETITE BRET CHEZ LEA CHEZ REMI LE BALZAC UN SEJOUR AU MANOIR LA MAISON DE LO…" at bounding box center [541, 304] width 135 height 20
click at [474, 294] on select "LA PETITE BRET CHEZ LEA CHEZ REMI LE BALZAC UN SEJOUR AU MANOIR LA MAISON DE LO…" at bounding box center [541, 304] width 135 height 20
click at [635, 303] on select "Confirmé Non Confirmé Annulé Annulé par le voyageur No Show Request" at bounding box center [689, 304] width 135 height 20
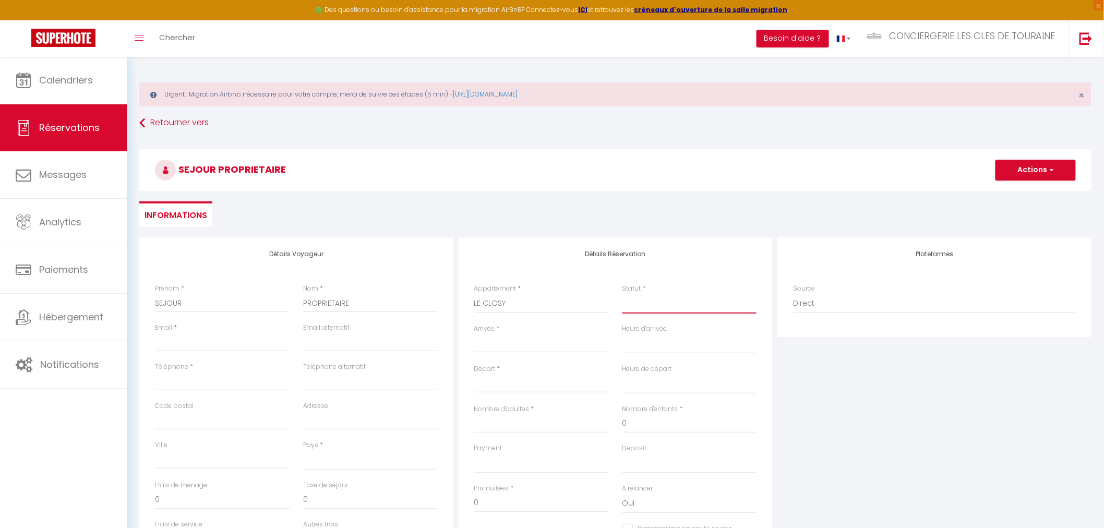
click at [622, 294] on select "Confirmé Non Confirmé Annulé Annulé par le voyageur No Show Request" at bounding box center [689, 304] width 135 height 20
click at [512, 340] on input "Arrivée" at bounding box center [541, 345] width 135 height 14
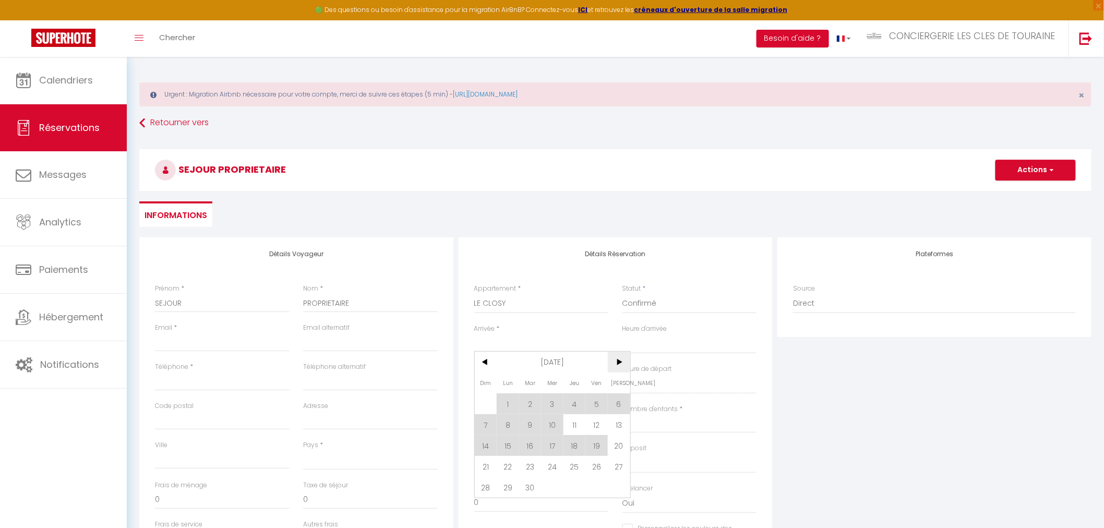
click at [626, 361] on span ">" at bounding box center [619, 362] width 22 height 21
click at [596, 431] on span "10" at bounding box center [596, 424] width 22 height 21
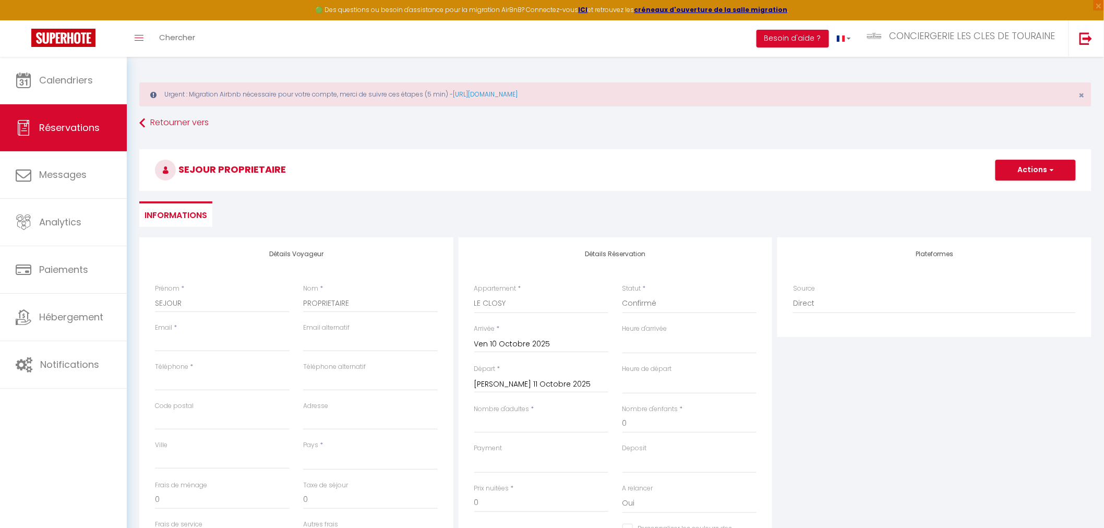
click at [539, 383] on input "Sam 11 Octobre 2025" at bounding box center [541, 385] width 135 height 14
click at [489, 486] on span "12" at bounding box center [486, 485] width 22 height 21
click at [585, 427] on input "Nombre d'adultes" at bounding box center [541, 423] width 135 height 19
click at [218, 345] on input "Email client" at bounding box center [222, 342] width 135 height 19
click at [1035, 169] on button "Actions" at bounding box center [1035, 170] width 80 height 21
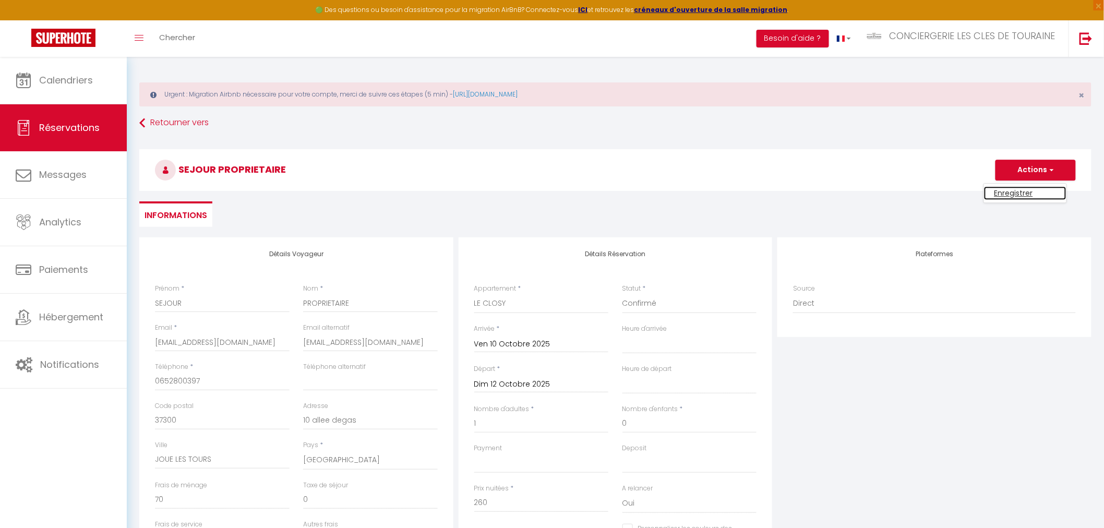
click at [1030, 188] on link "Enregistrer" at bounding box center [1025, 193] width 82 height 14
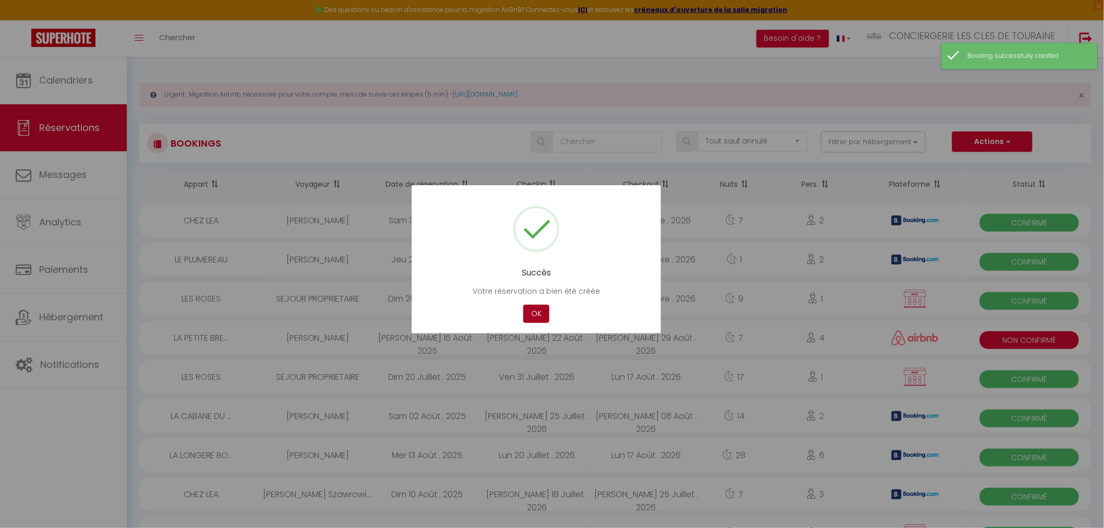
click at [539, 317] on button "OK" at bounding box center [536, 314] width 26 height 18
